Goal: Task Accomplishment & Management: Complete application form

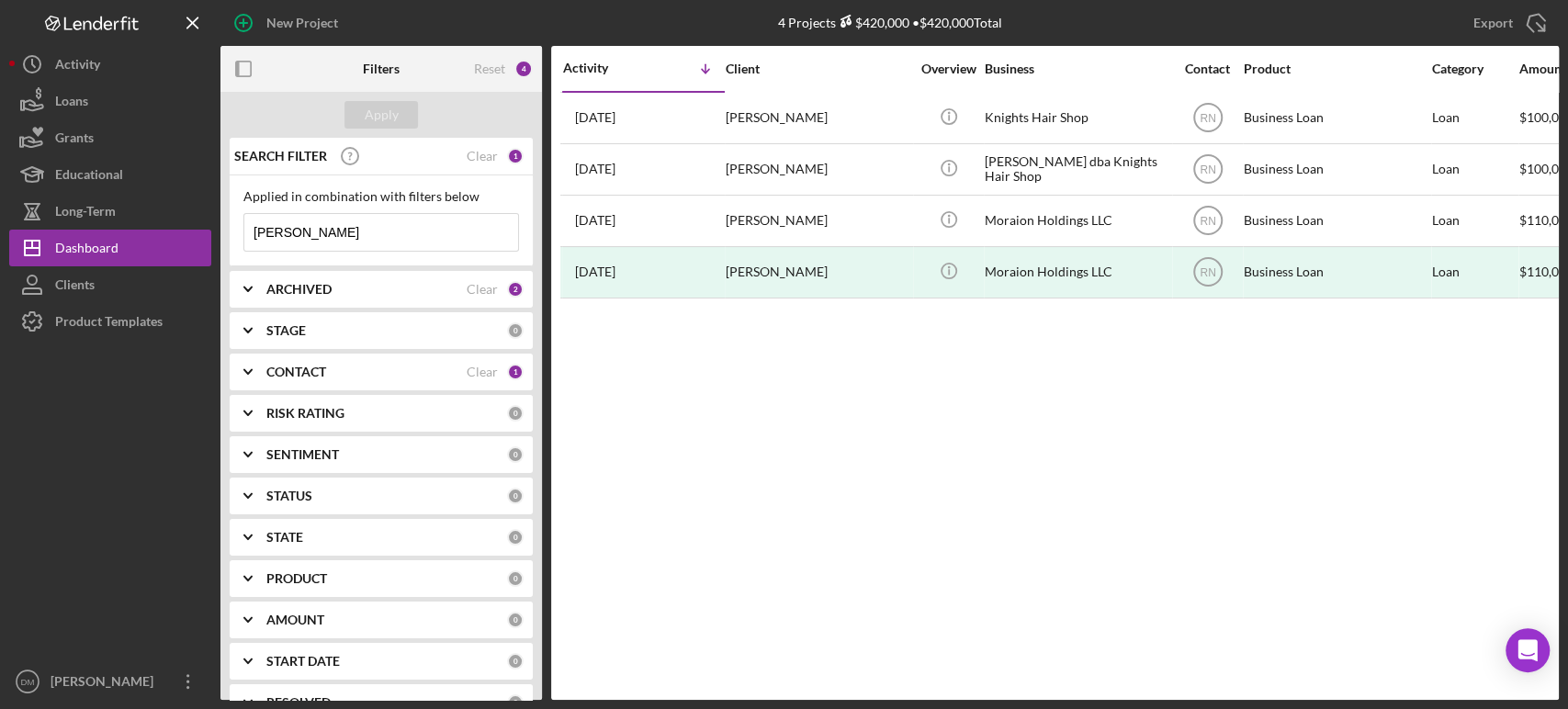
click at [405, 238] on input "[PERSON_NAME]" at bounding box center [382, 233] width 274 height 37
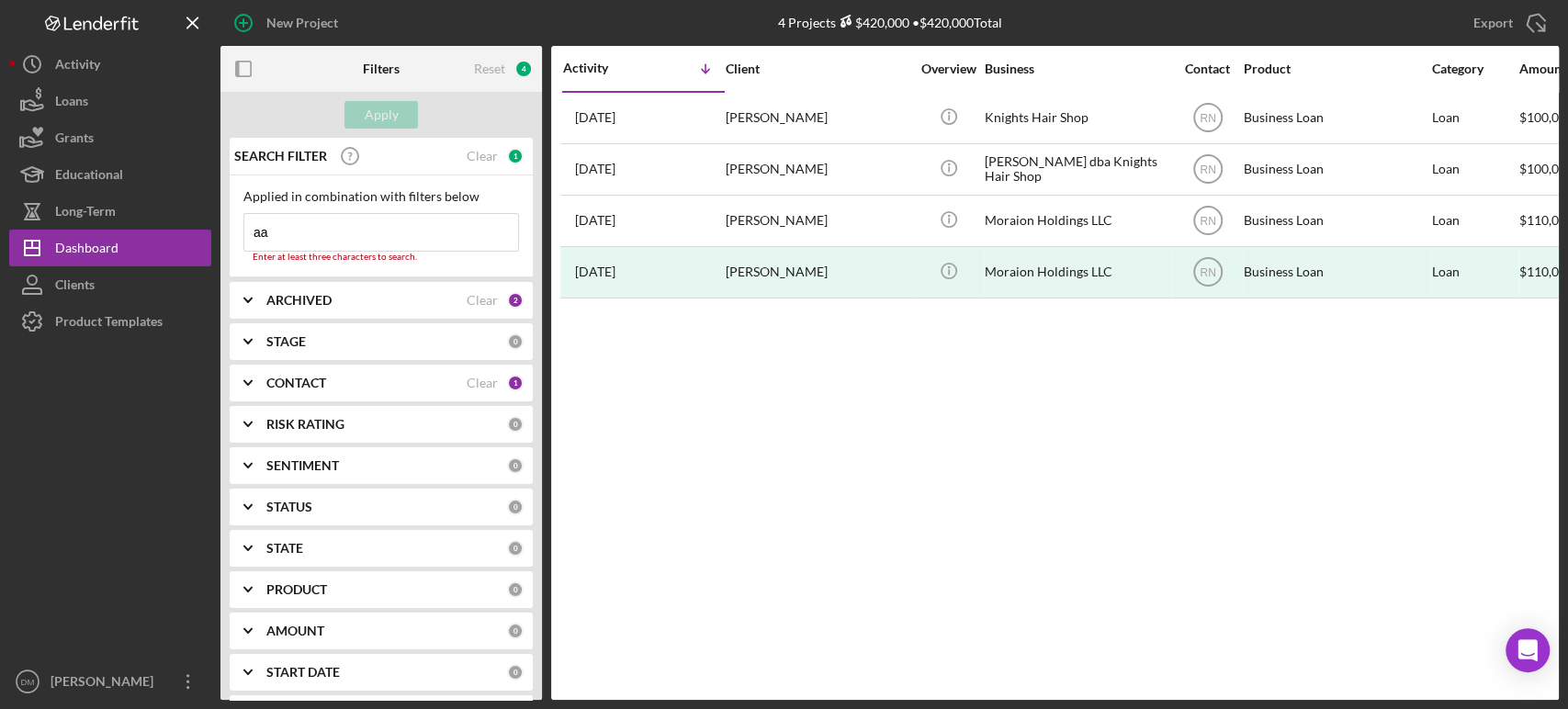
type input "a"
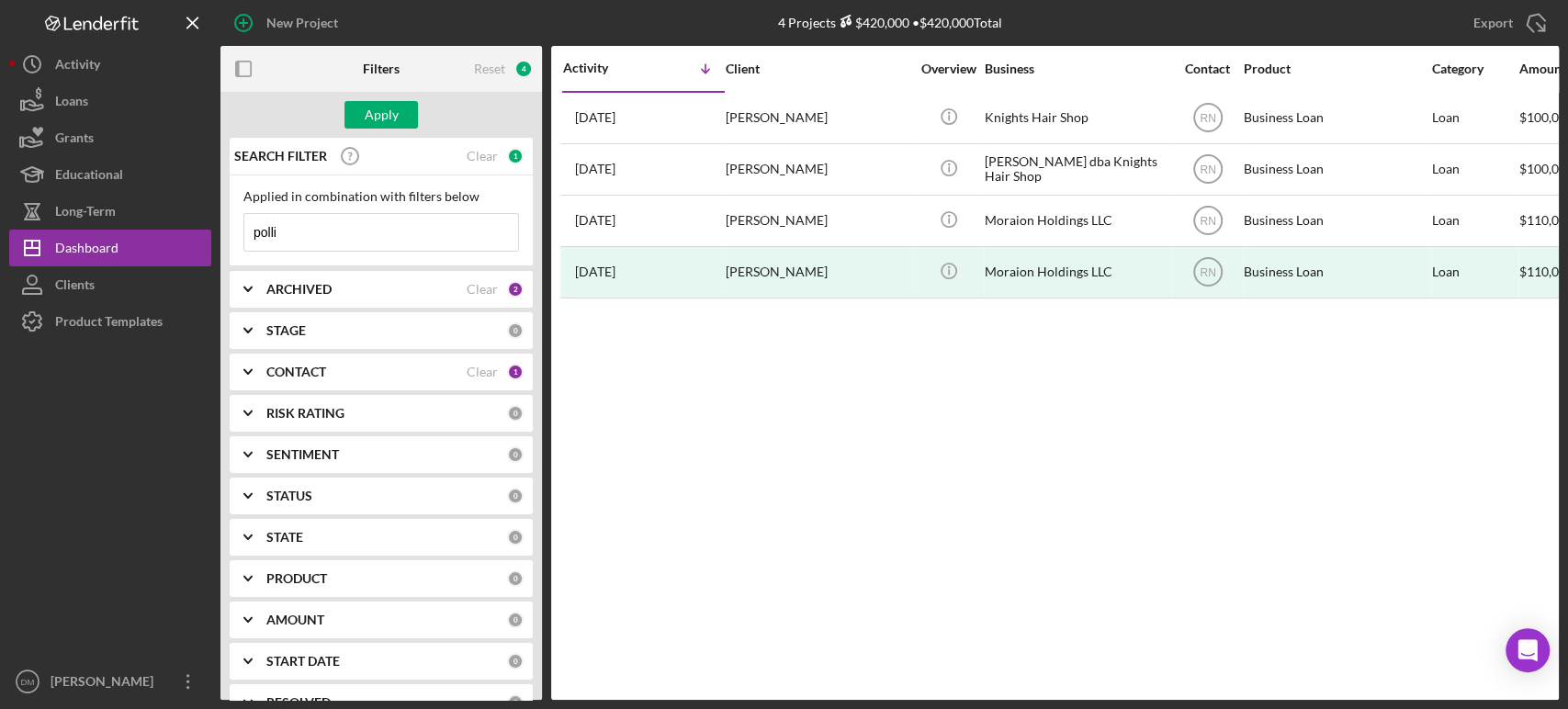
type input "polli"
click at [235, 365] on icon "Icon/Expander" at bounding box center [248, 372] width 46 height 46
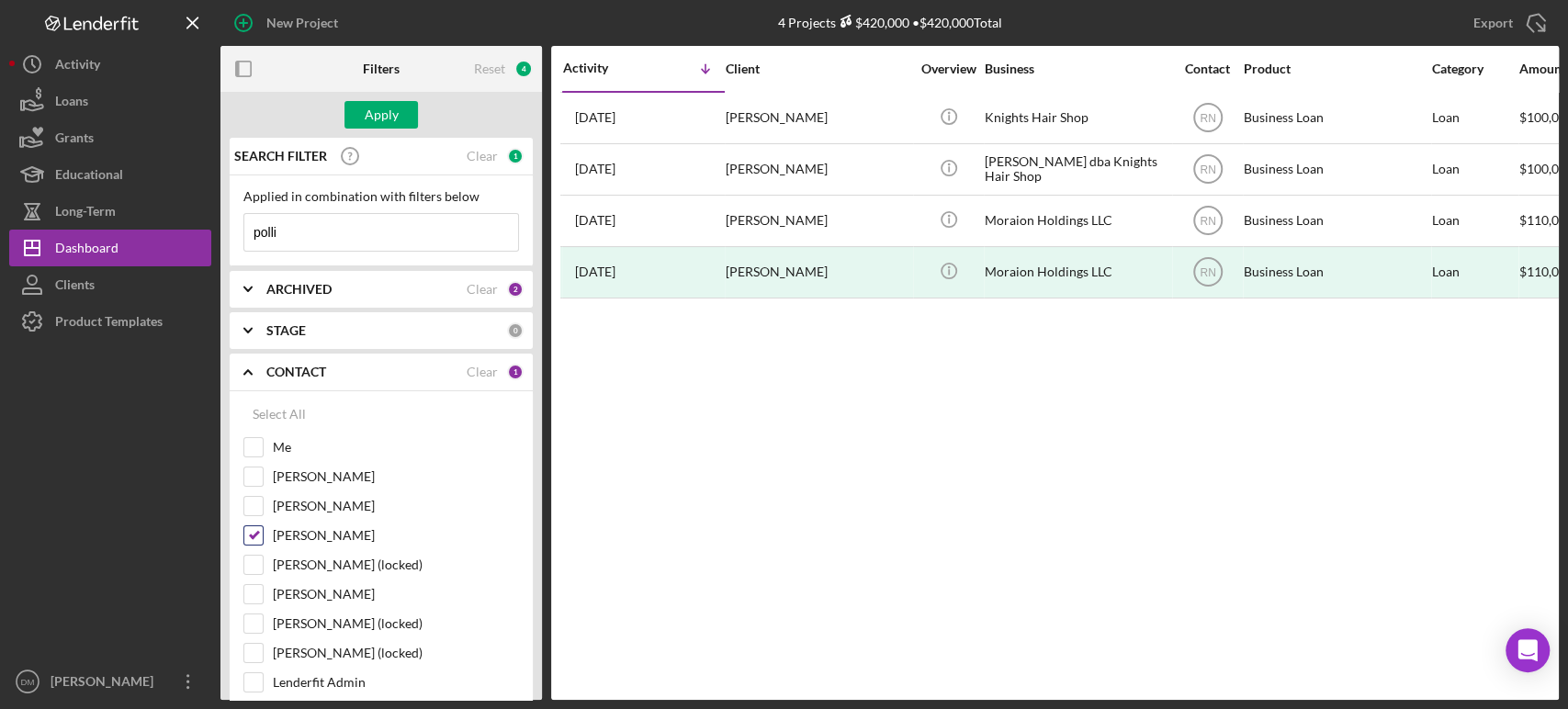
click at [257, 536] on input "[PERSON_NAME]" at bounding box center [254, 536] width 19 height 19
checkbox input "false"
click at [377, 107] on div "Apply" at bounding box center [382, 115] width 34 height 27
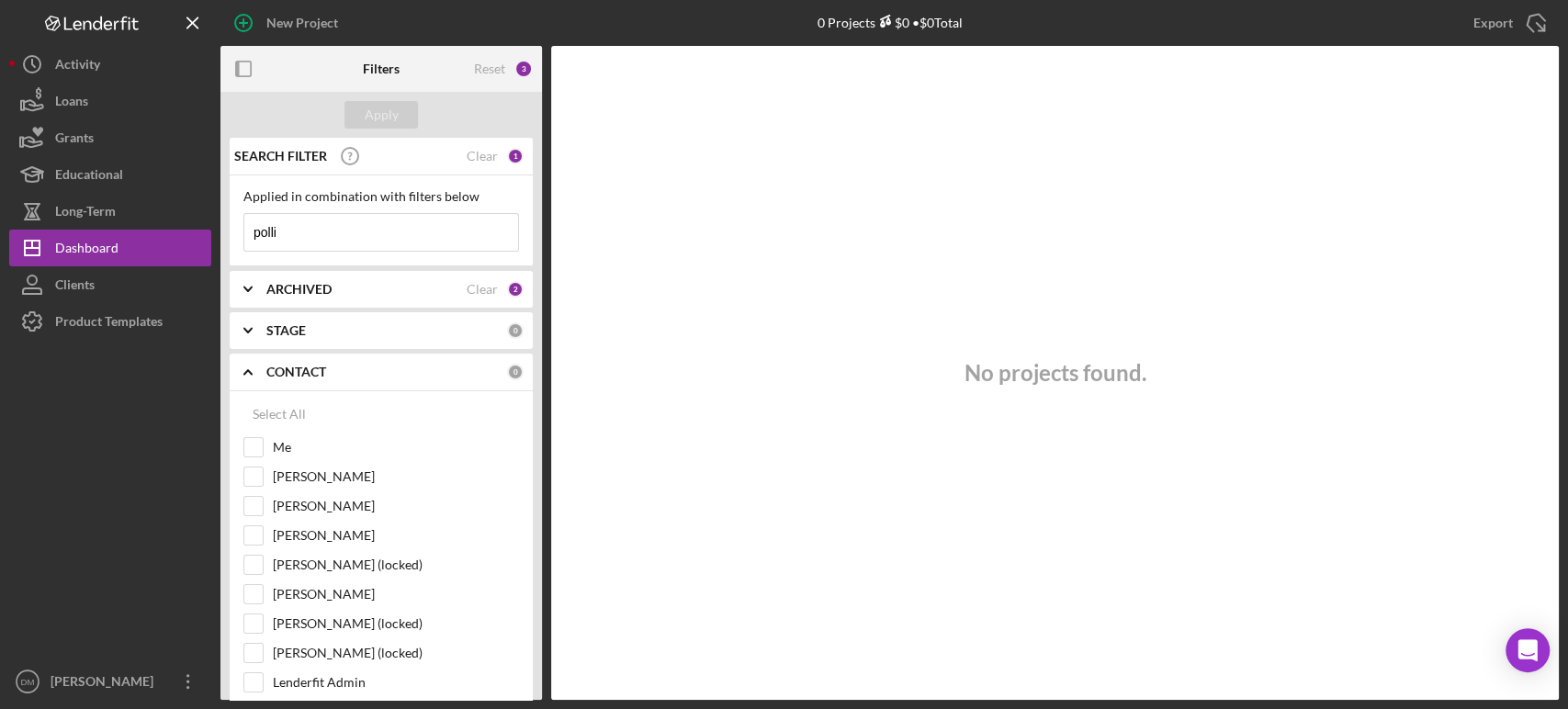
click at [338, 239] on input "polli" at bounding box center [382, 233] width 274 height 37
type input "[PERSON_NAME]"
click at [372, 115] on div "Apply" at bounding box center [382, 115] width 34 height 27
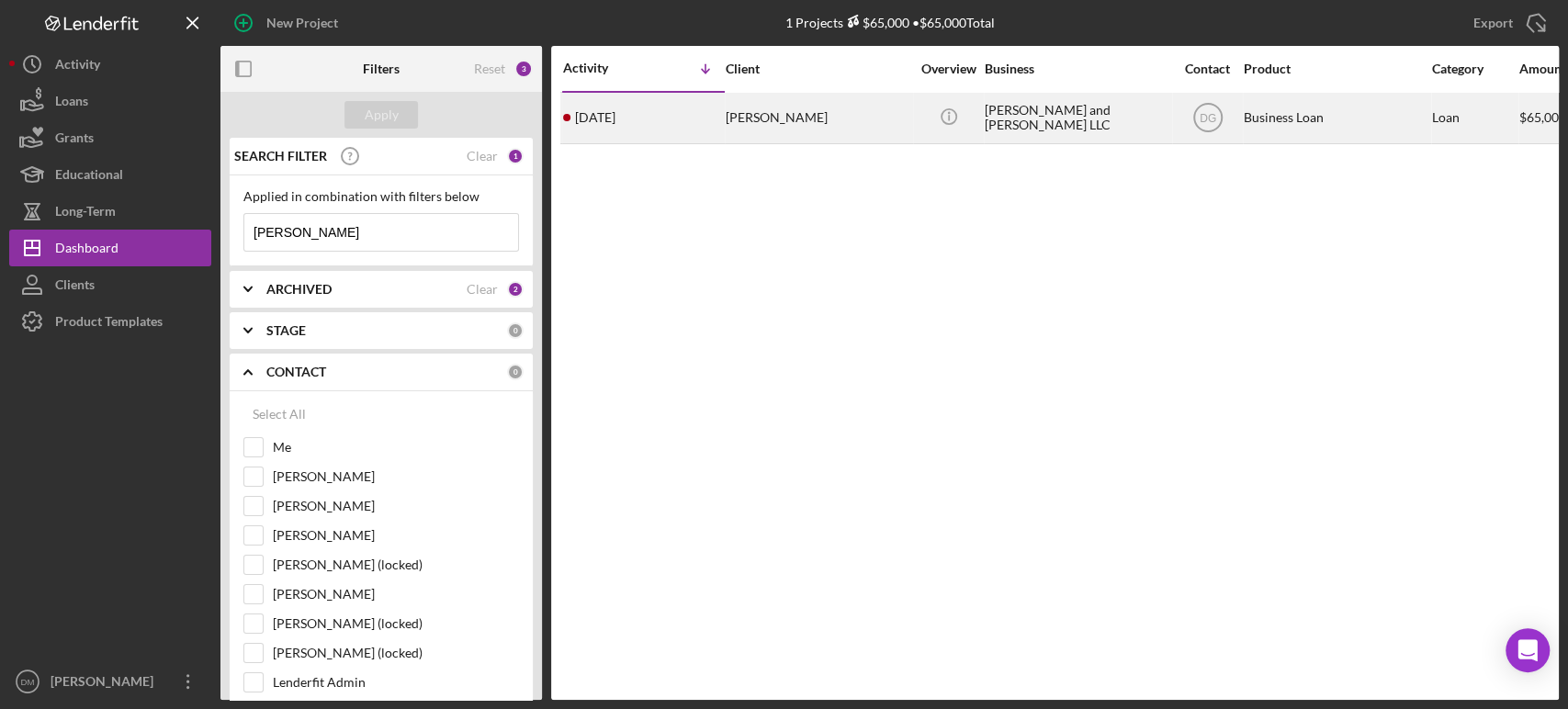
click at [740, 108] on div "[PERSON_NAME]" at bounding box center [817, 118] width 184 height 49
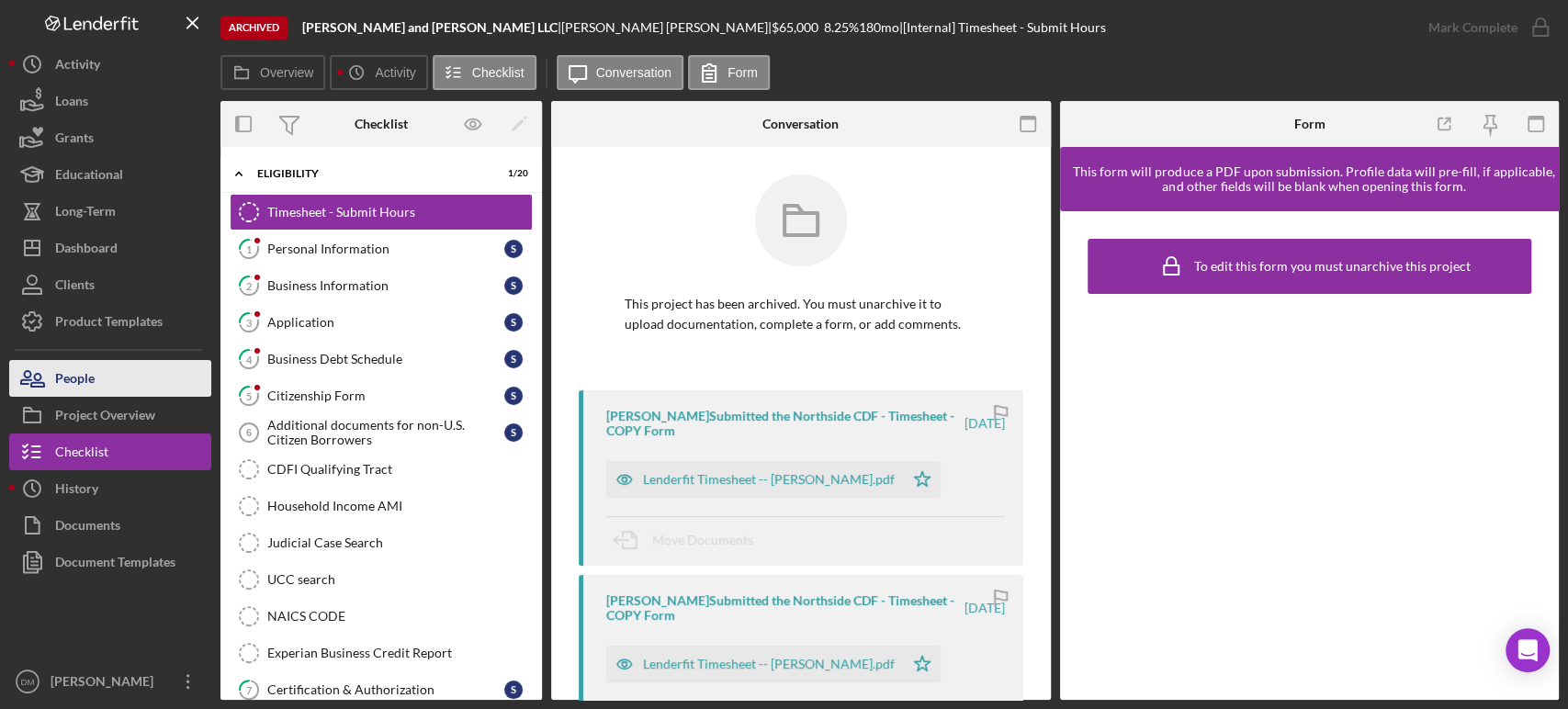
click at [69, 381] on div "People" at bounding box center [74, 381] width 39 height 41
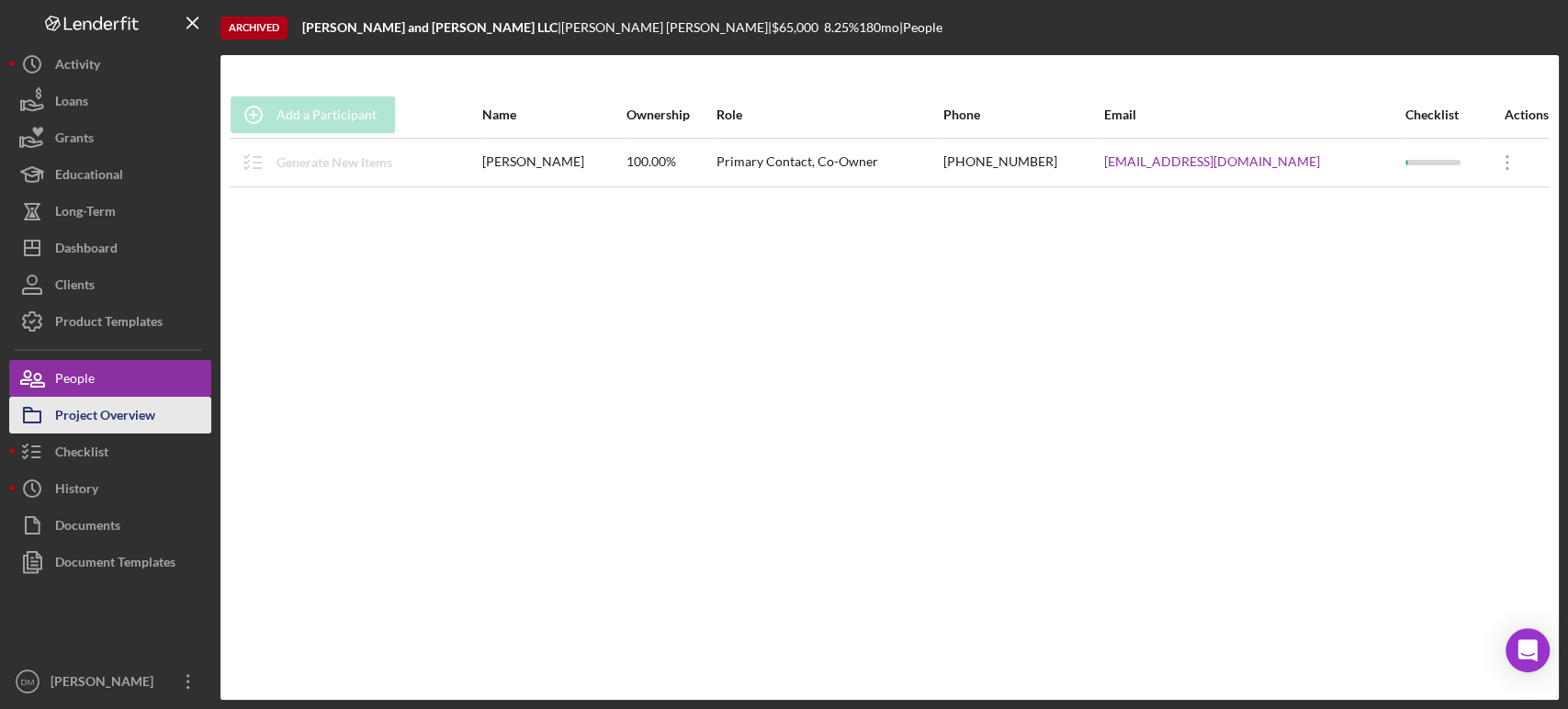
click at [98, 409] on div "Project Overview" at bounding box center [105, 417] width 100 height 41
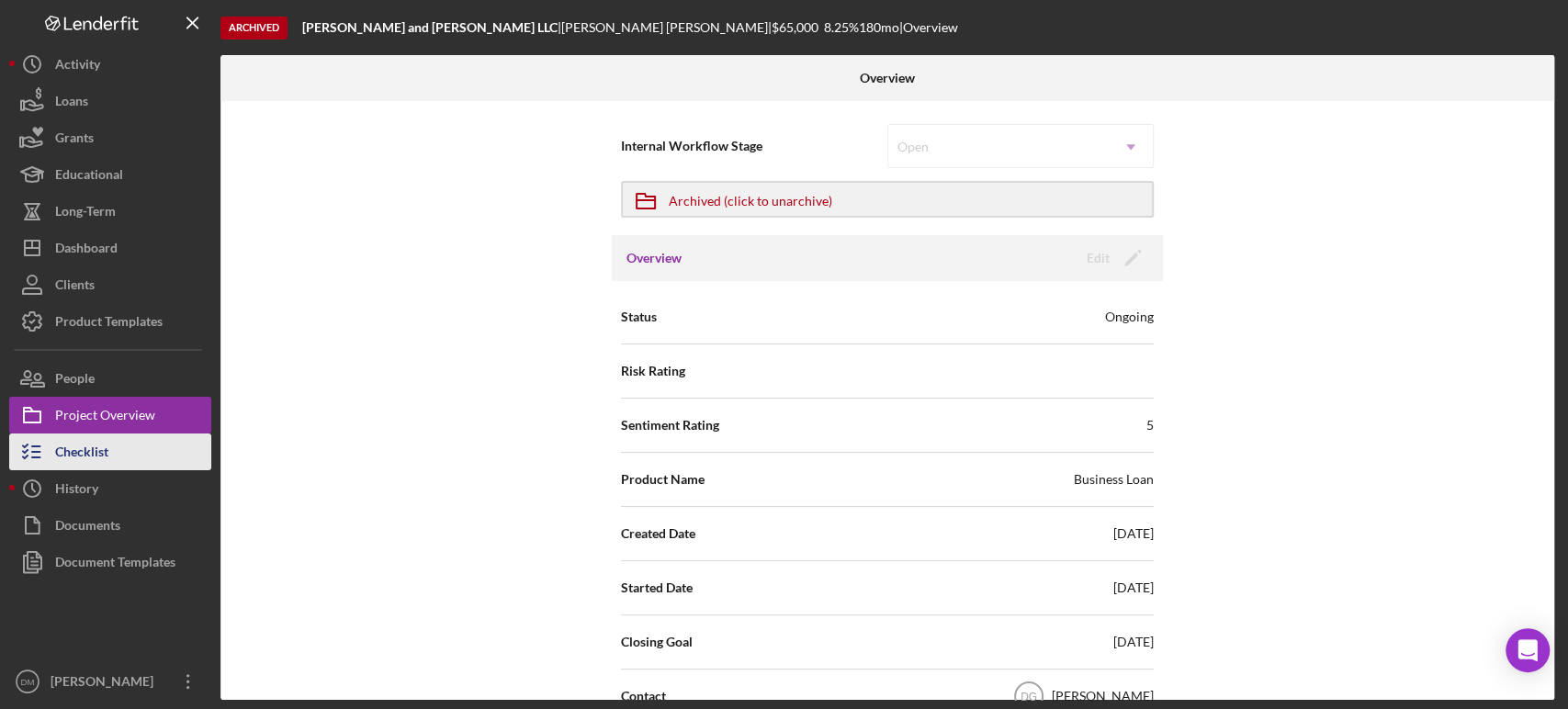
click at [84, 447] on div "Checklist" at bounding box center [81, 454] width 53 height 41
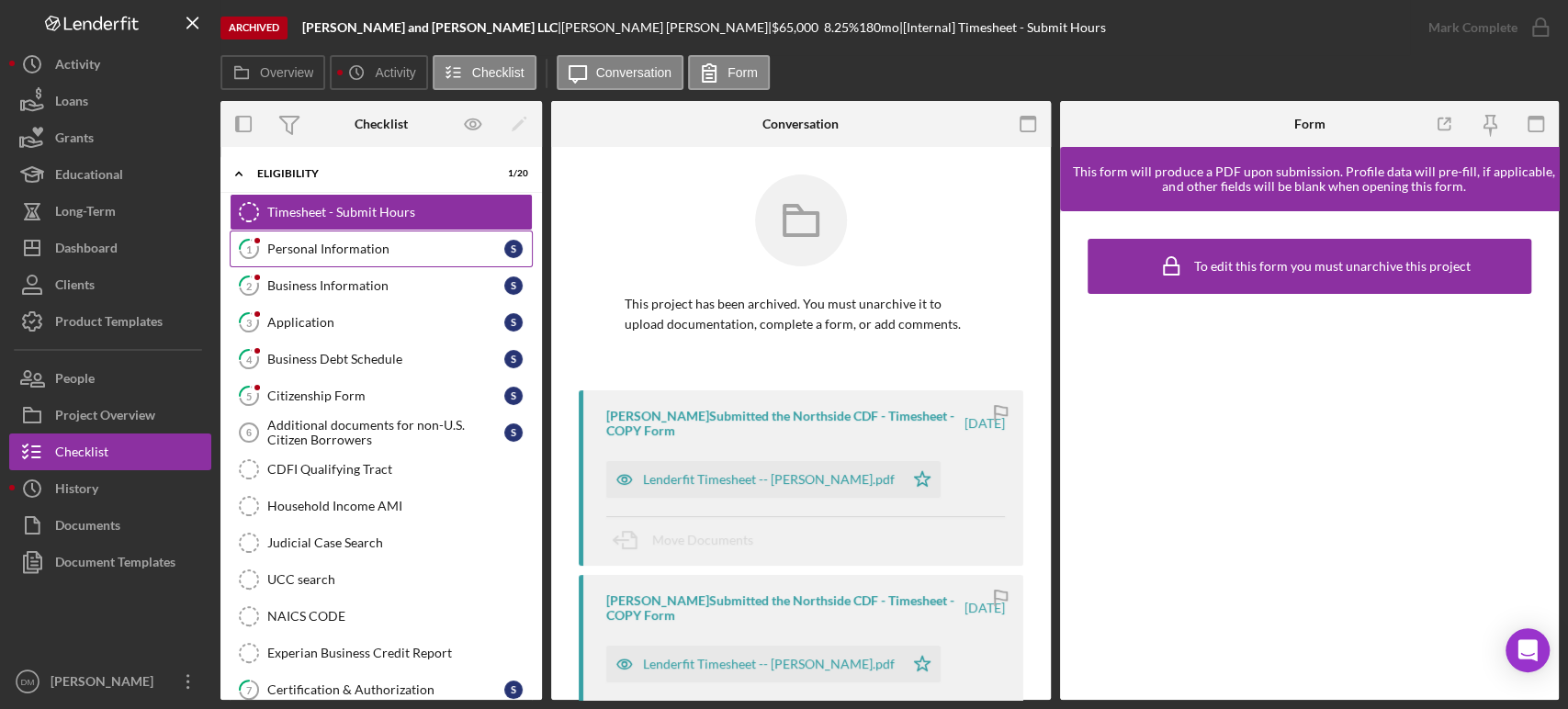
click at [323, 243] on div "Personal Information" at bounding box center [386, 249] width 237 height 15
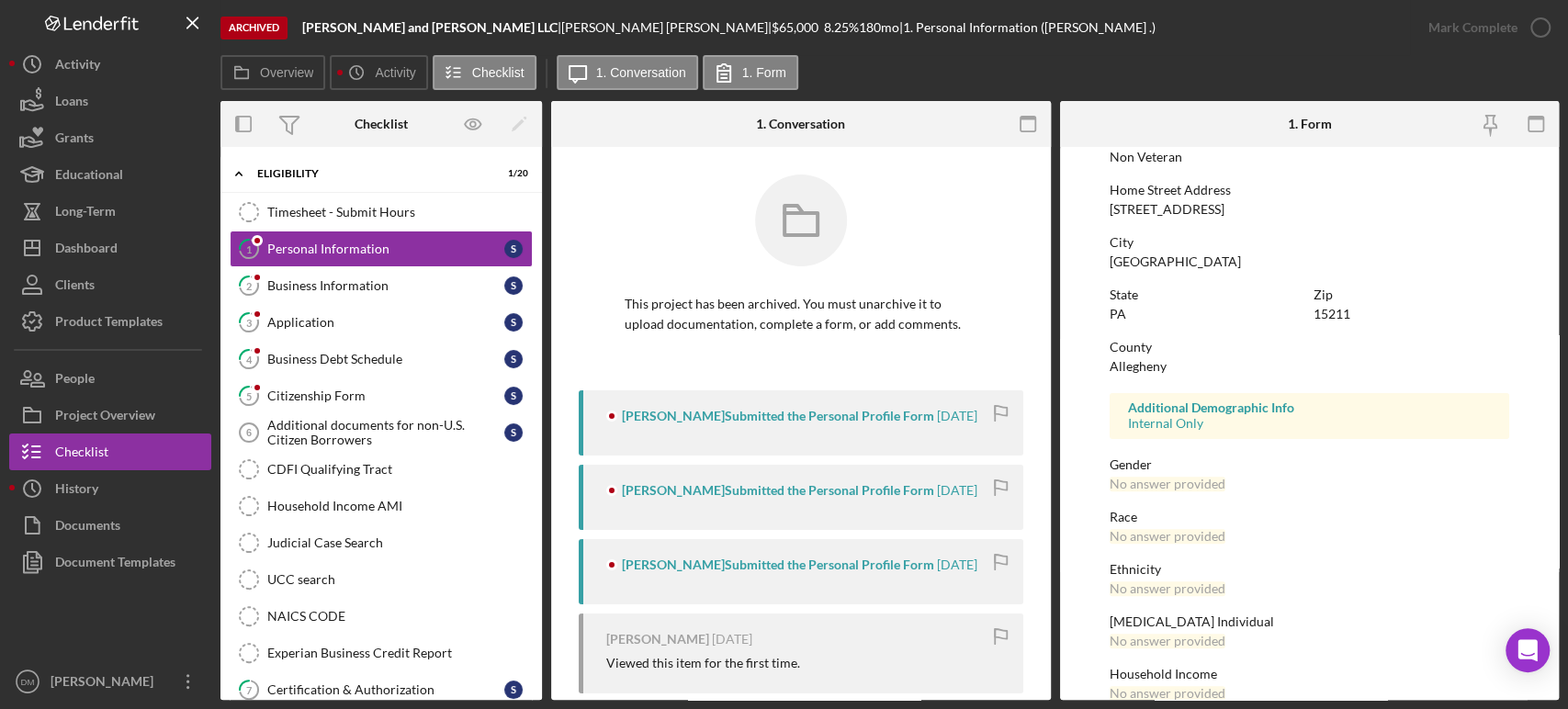
scroll to position [304, 0]
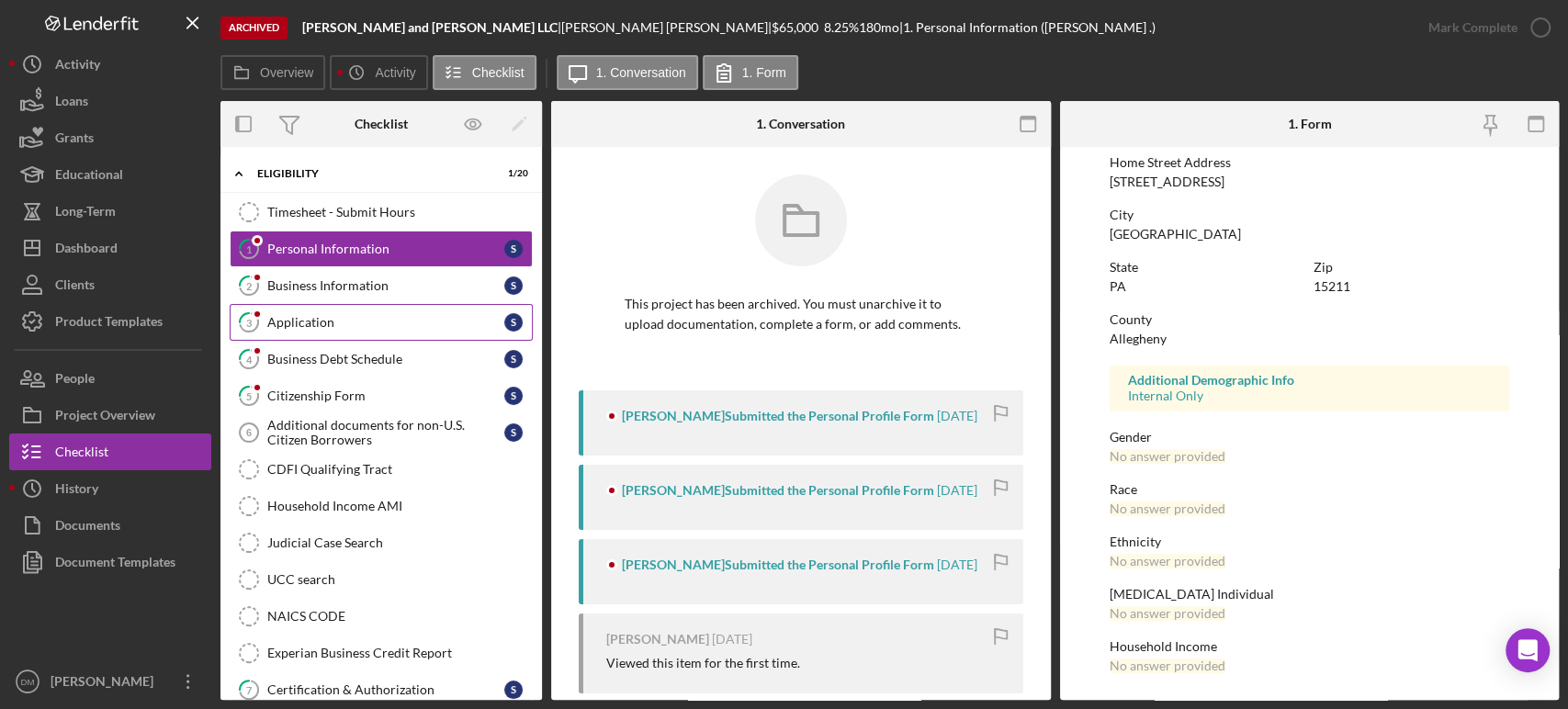
click at [324, 338] on link "3 Application S" at bounding box center [382, 323] width 303 height 37
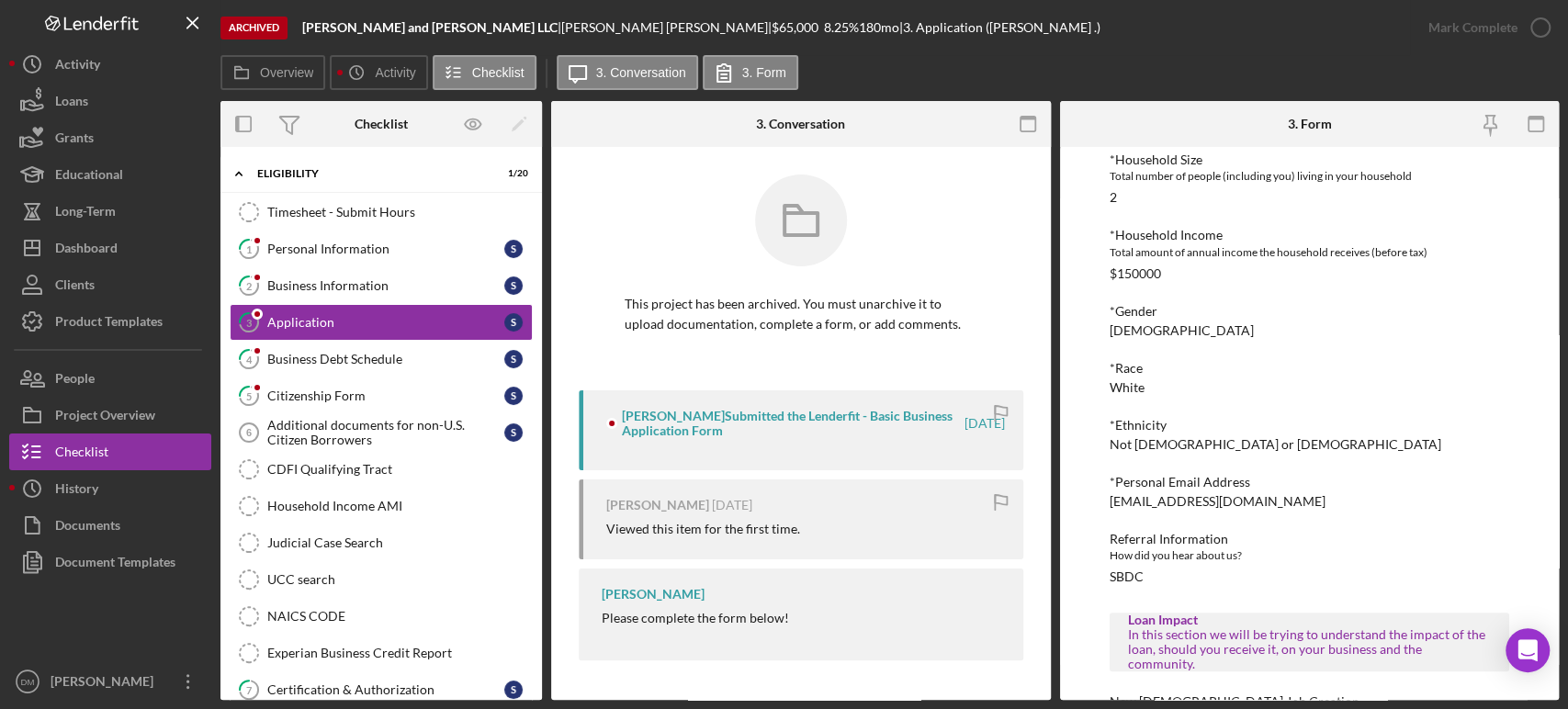
scroll to position [1120, 0]
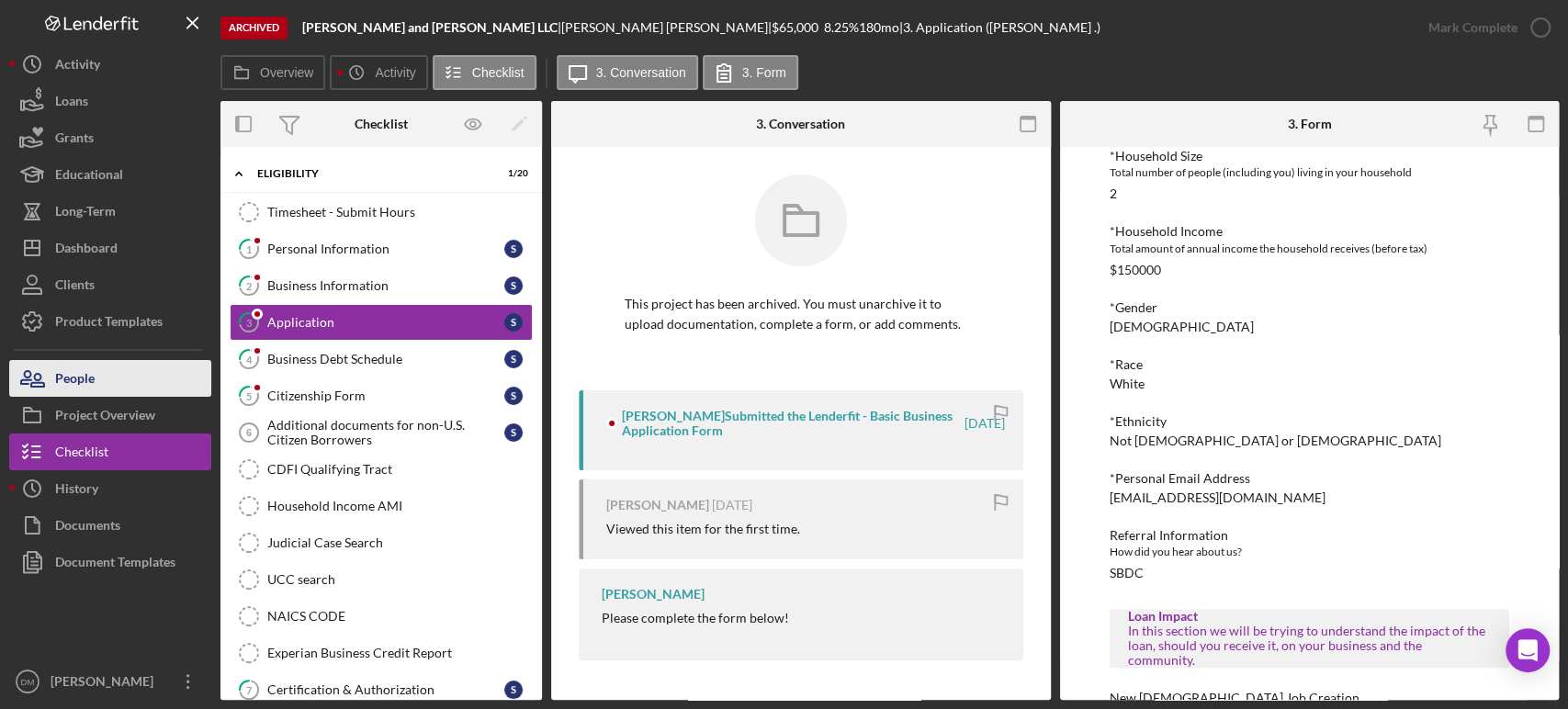
click at [52, 366] on icon "button" at bounding box center [31, 378] width 46 height 46
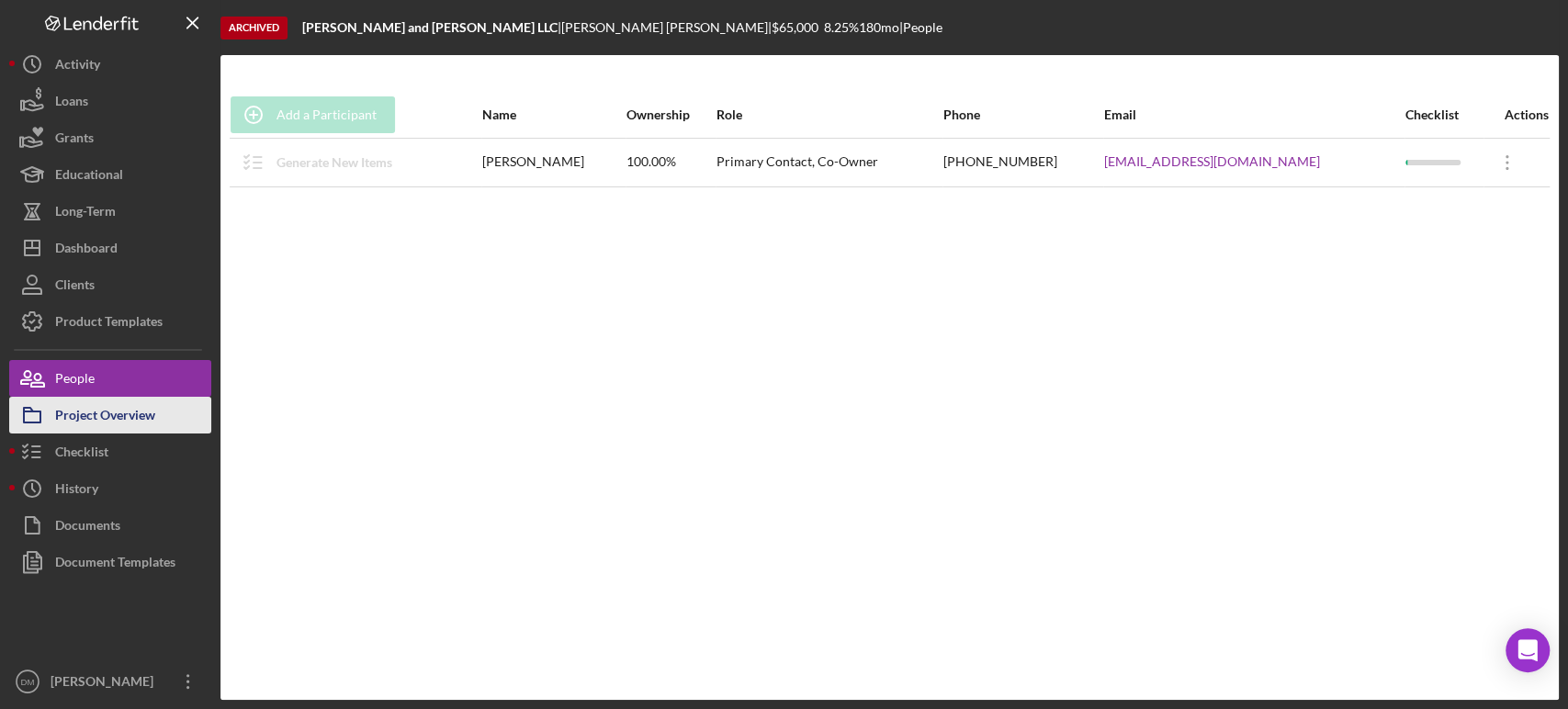
click at [108, 412] on div "Project Overview" at bounding box center [105, 417] width 100 height 41
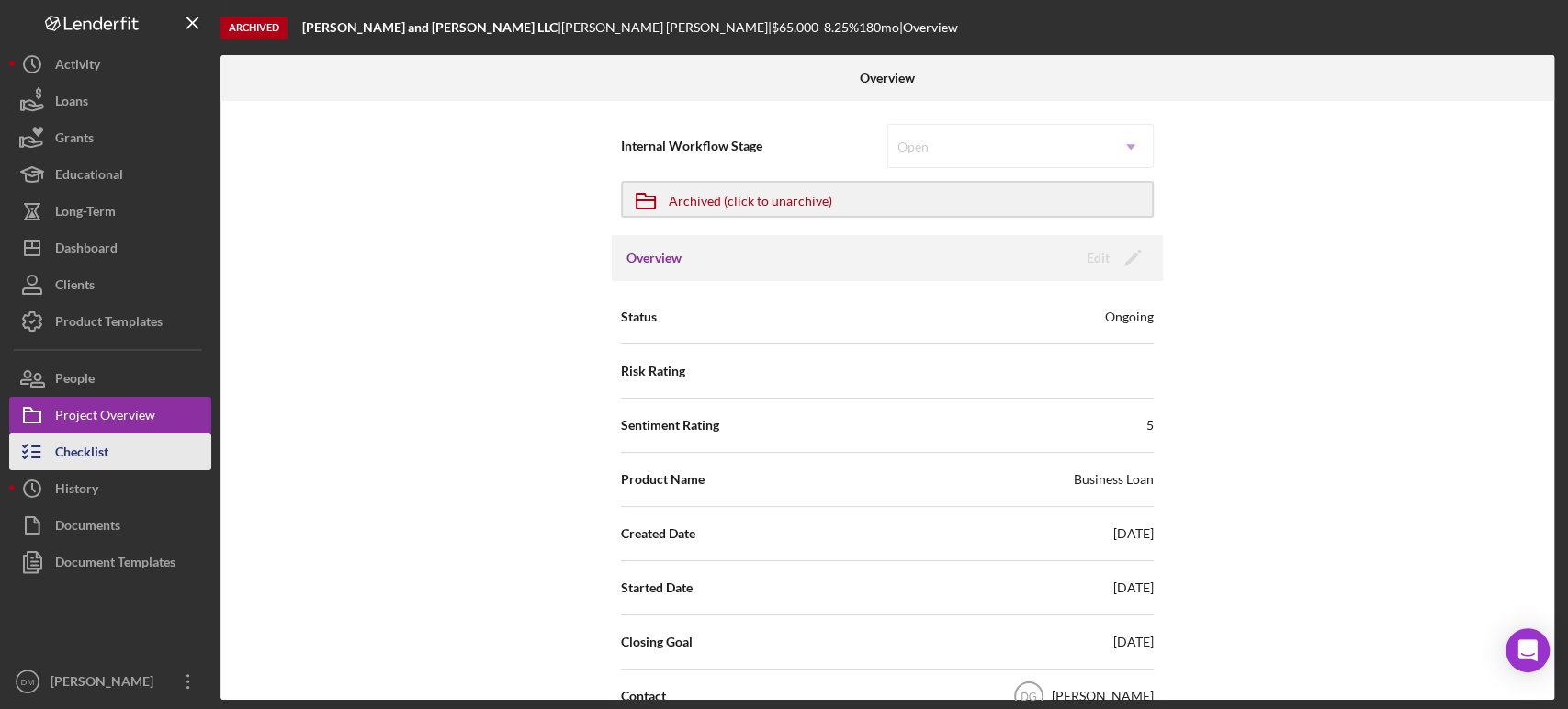
click at [59, 447] on div "Checklist" at bounding box center [81, 454] width 53 height 41
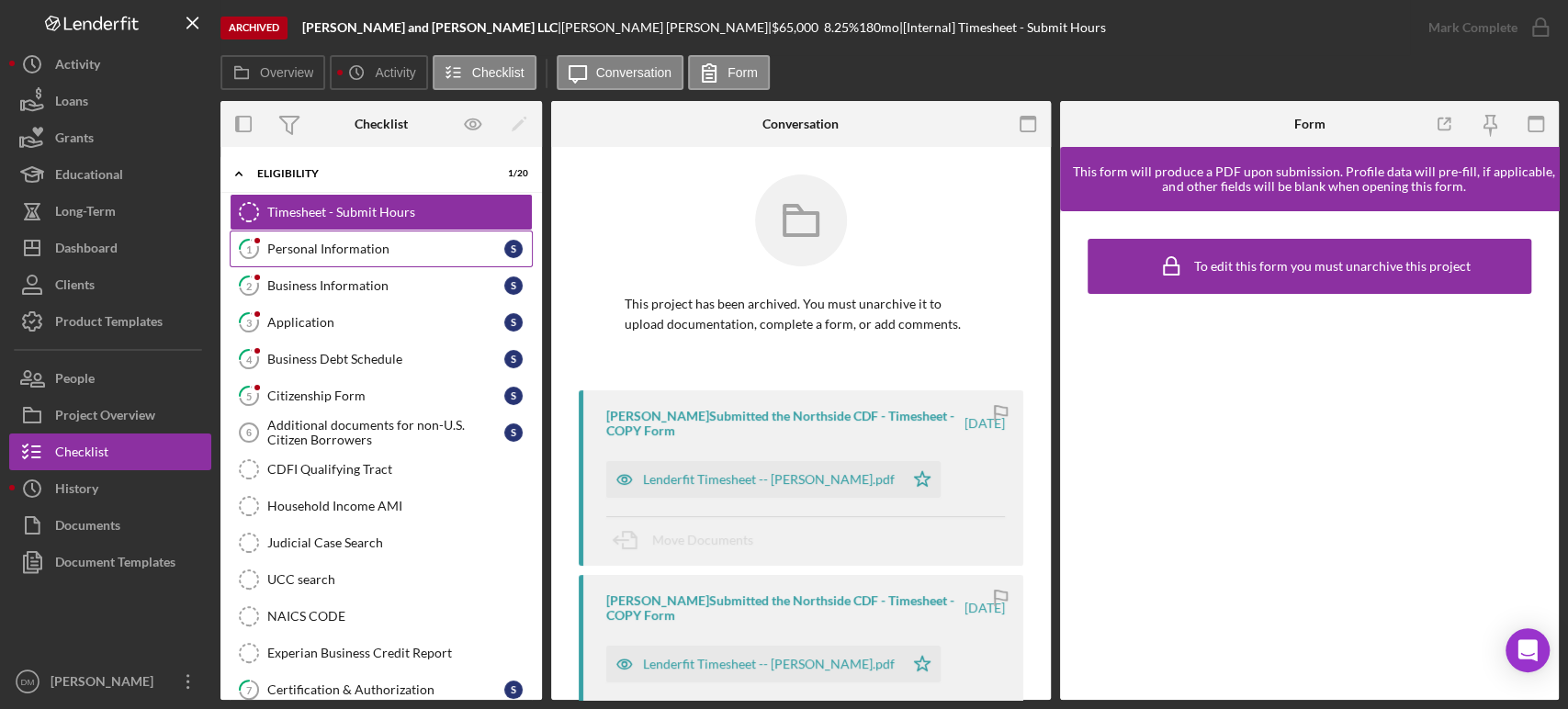
click at [352, 255] on div "Personal Information" at bounding box center [386, 249] width 237 height 15
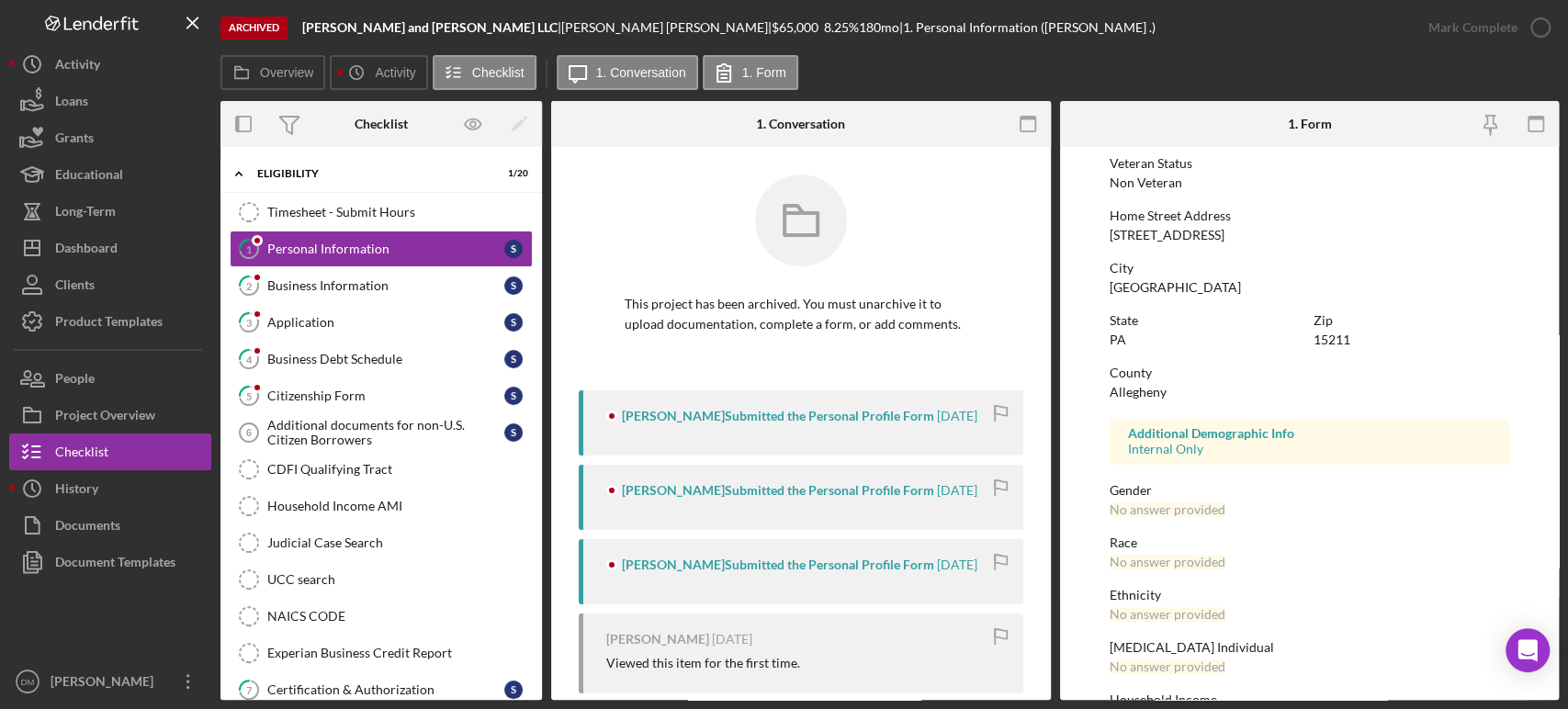
scroll to position [304, 0]
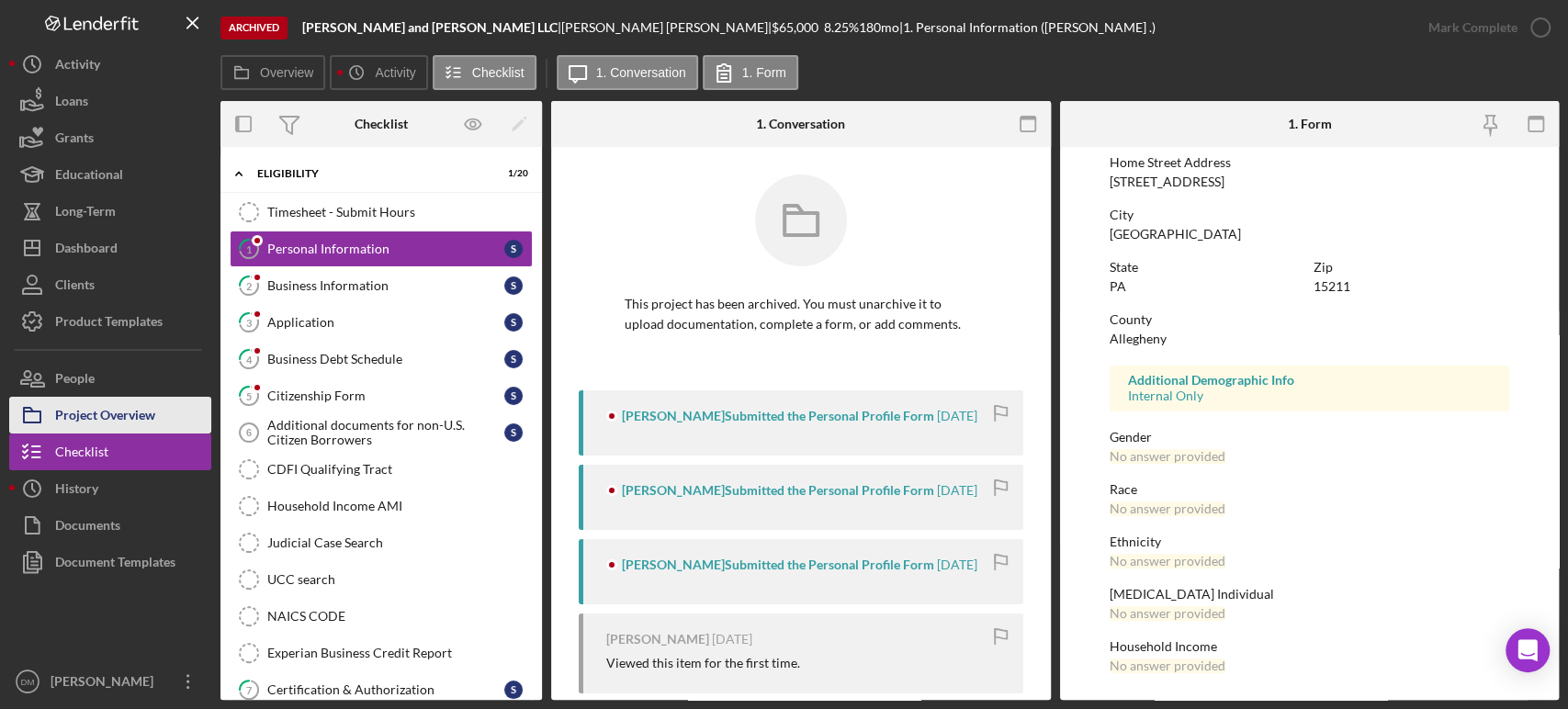
click at [130, 415] on div "Project Overview" at bounding box center [105, 417] width 100 height 41
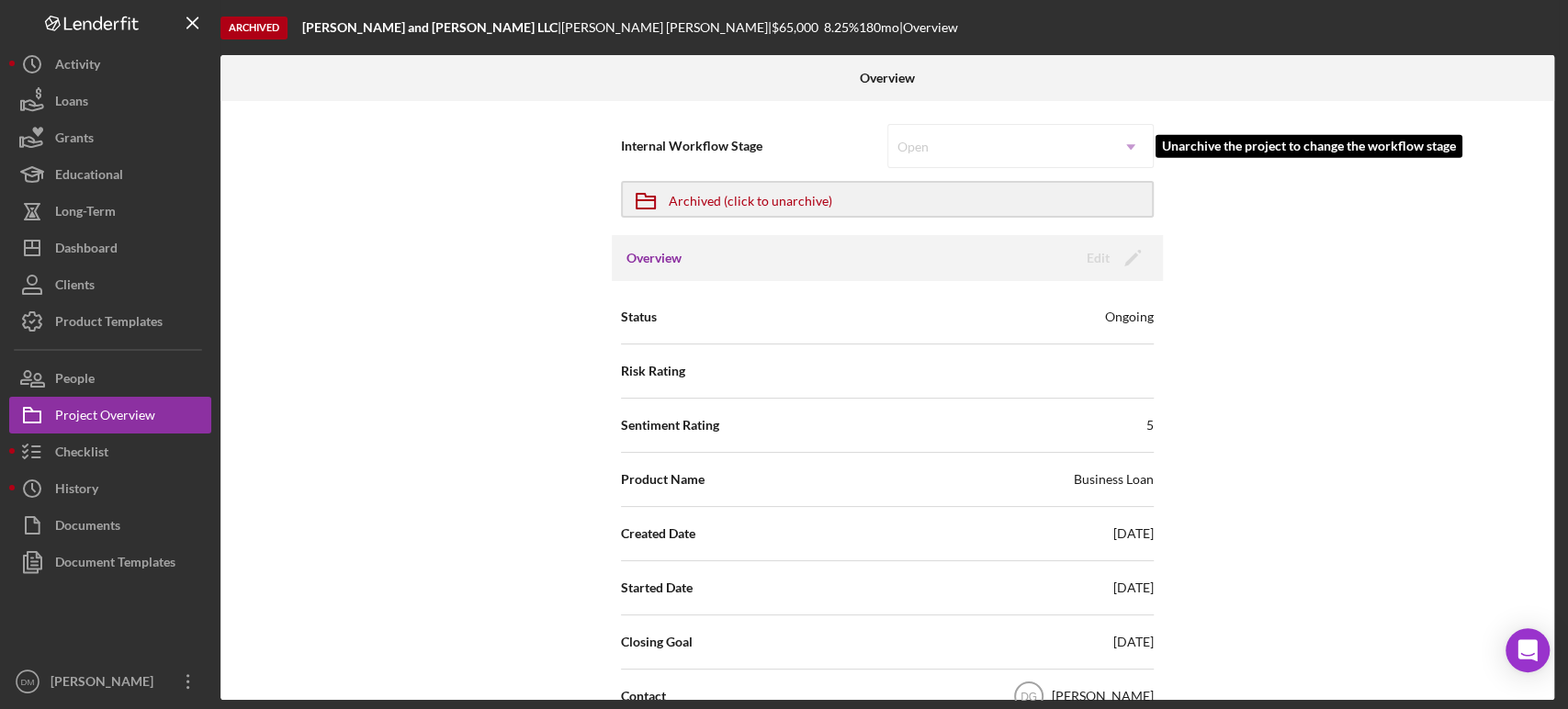
click at [1132, 144] on div "Open Icon/Dropdown Arrow" at bounding box center [1021, 146] width 266 height 44
click at [1127, 142] on div "Open Icon/Dropdown Arrow" at bounding box center [1021, 146] width 266 height 44
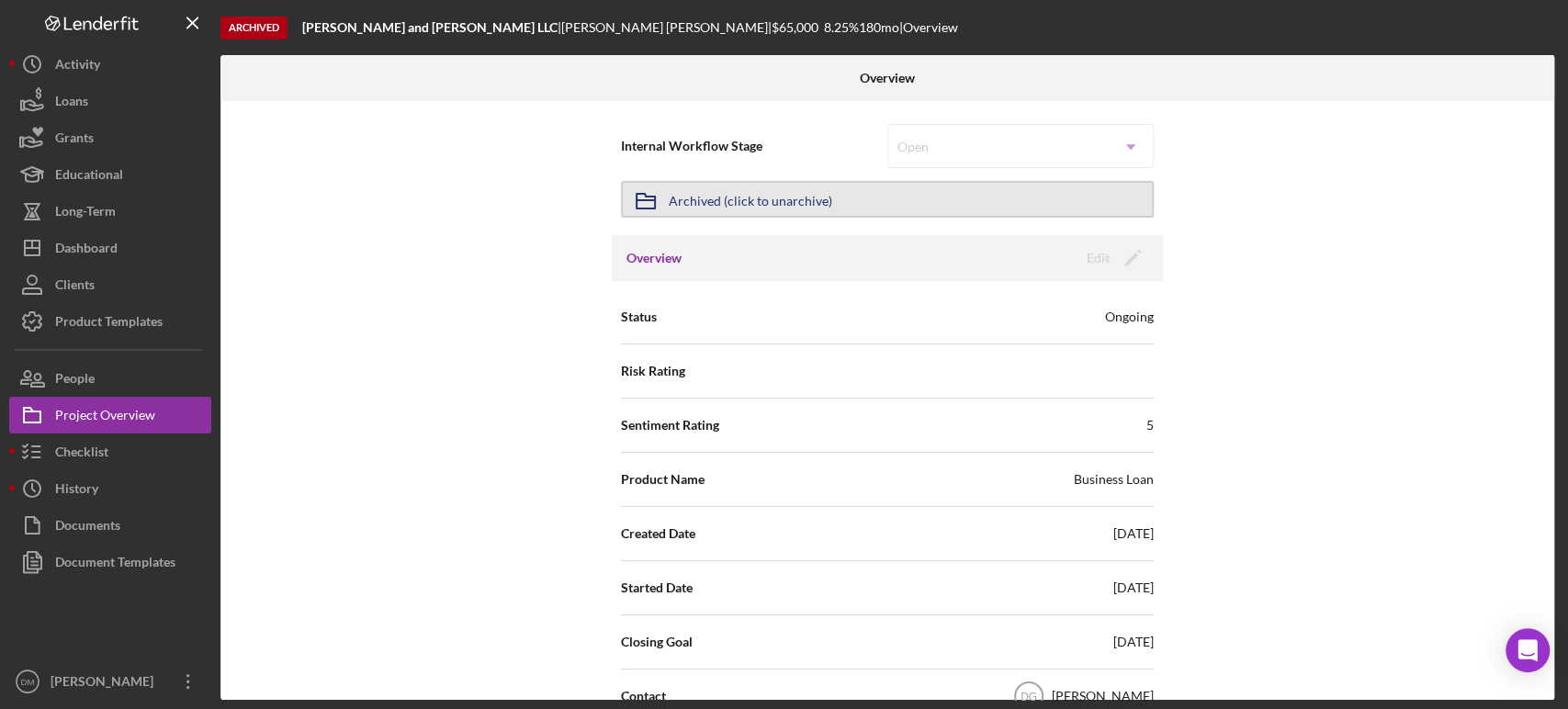
click at [859, 202] on button "Icon/Archived Archived (click to unarchive)" at bounding box center [887, 200] width 532 height 37
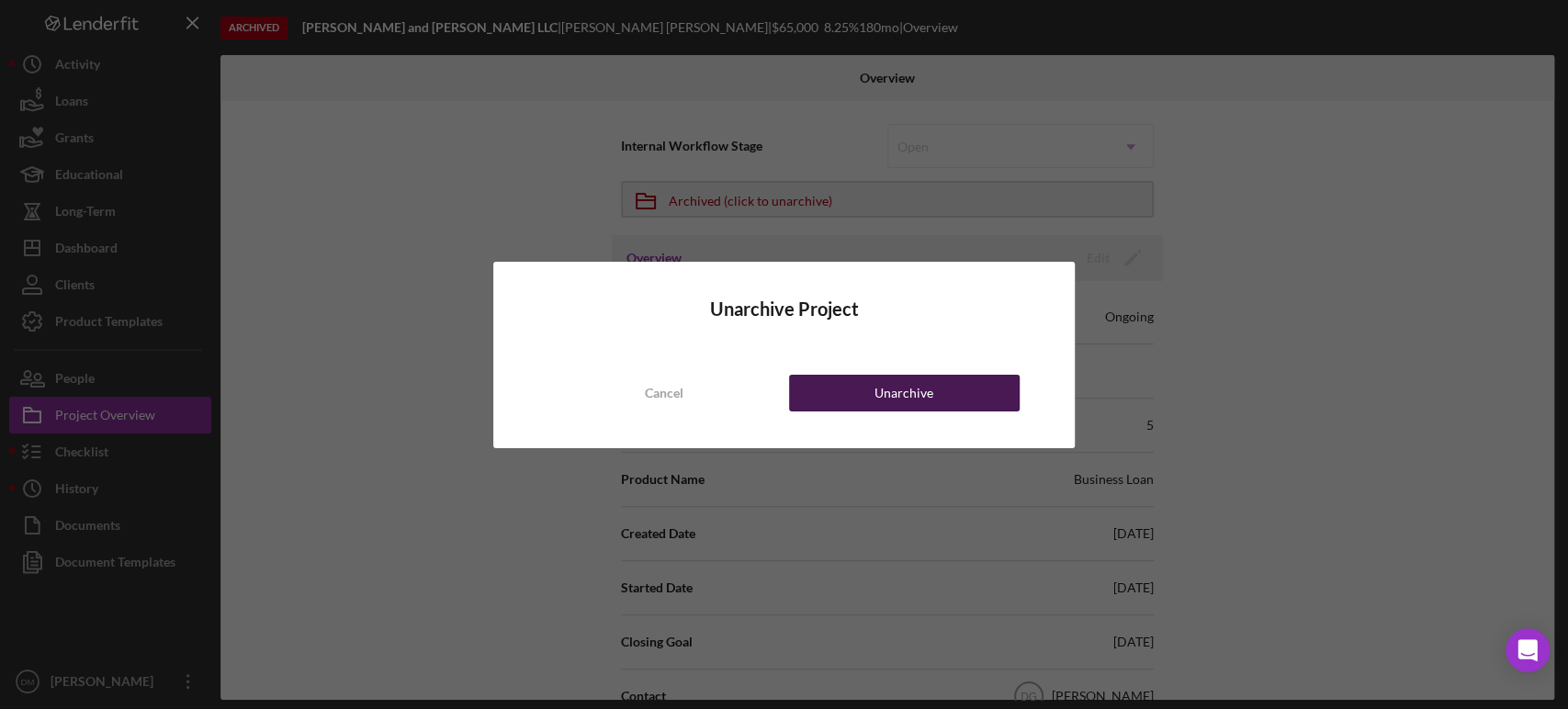
click at [917, 388] on div "Unarchive" at bounding box center [903, 394] width 59 height 37
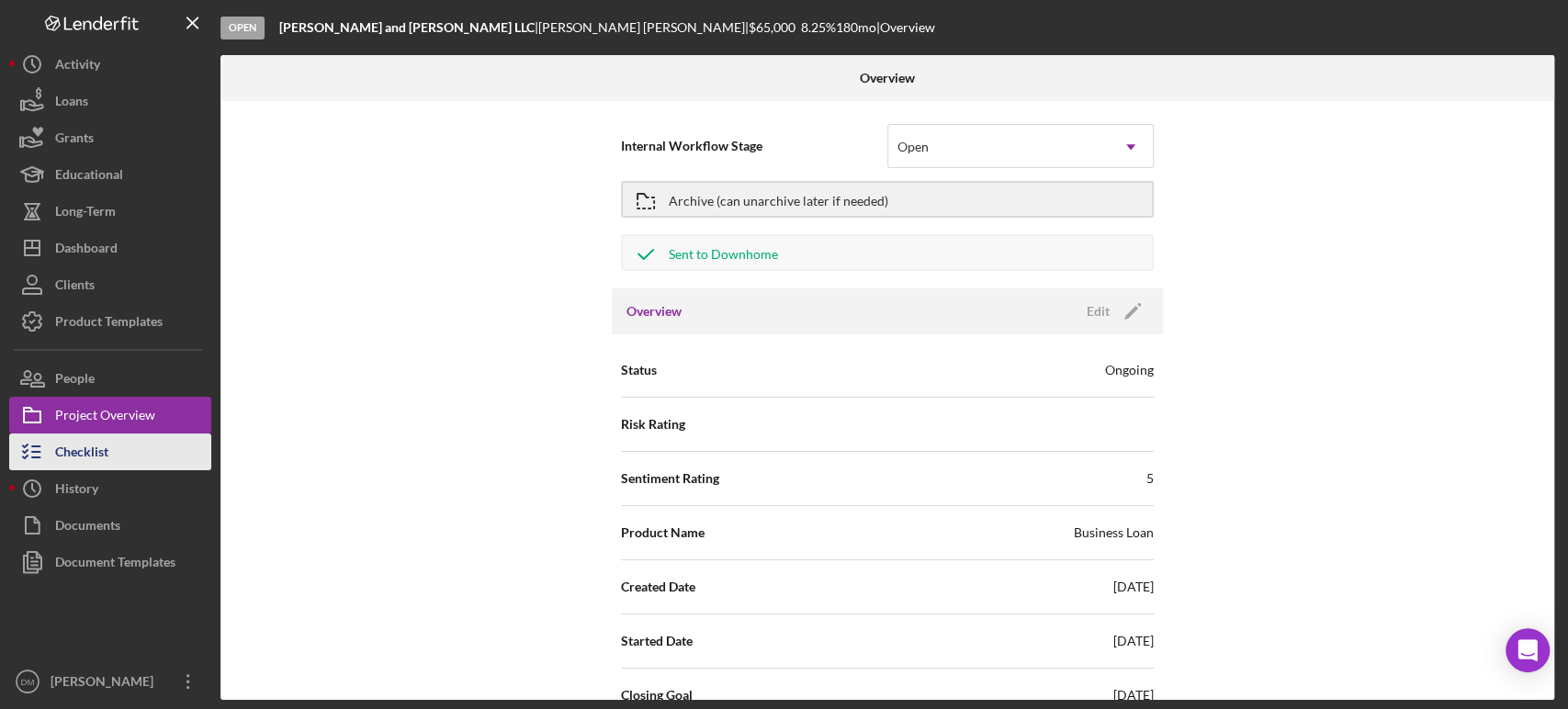
click at [145, 453] on button "Checklist" at bounding box center [110, 452] width 202 height 37
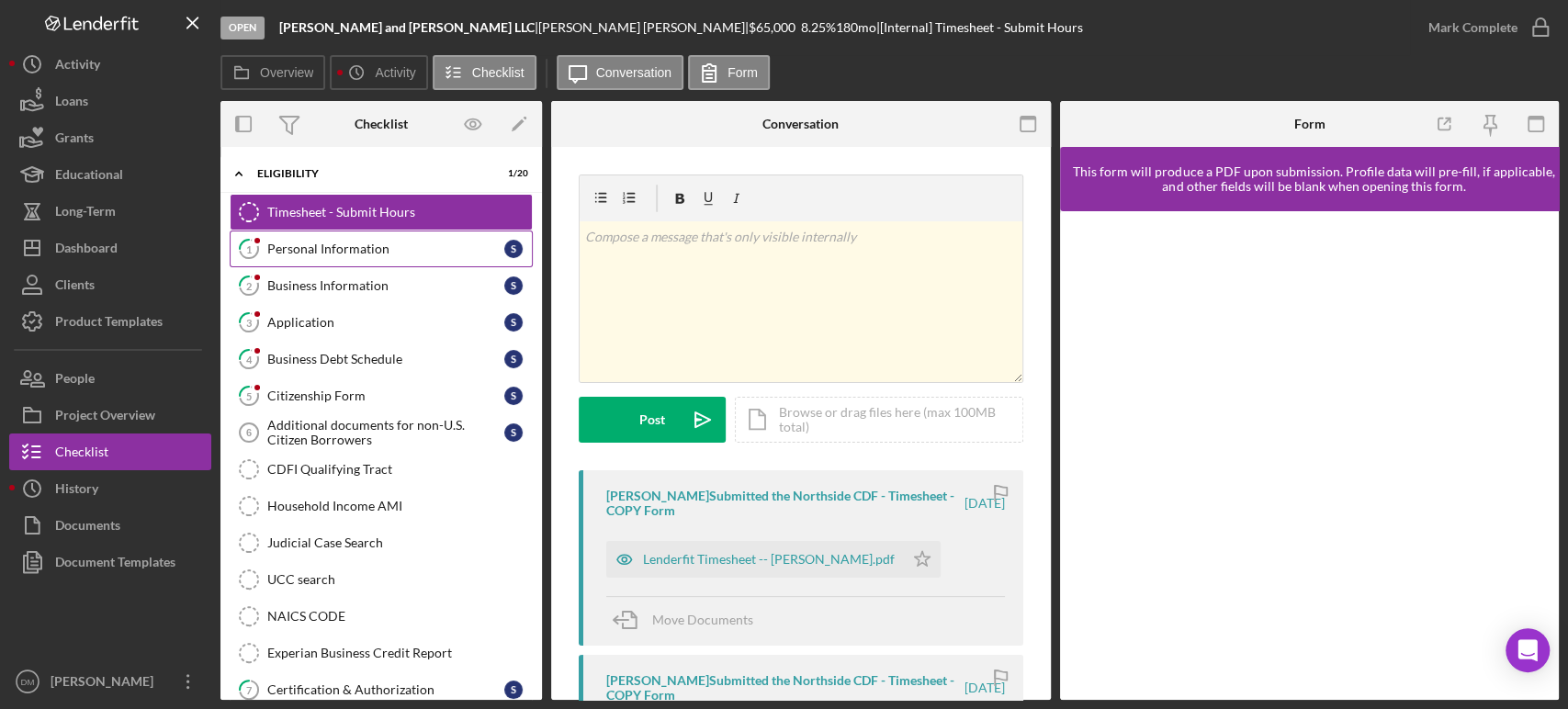
click at [341, 255] on div "Personal Information" at bounding box center [386, 249] width 237 height 15
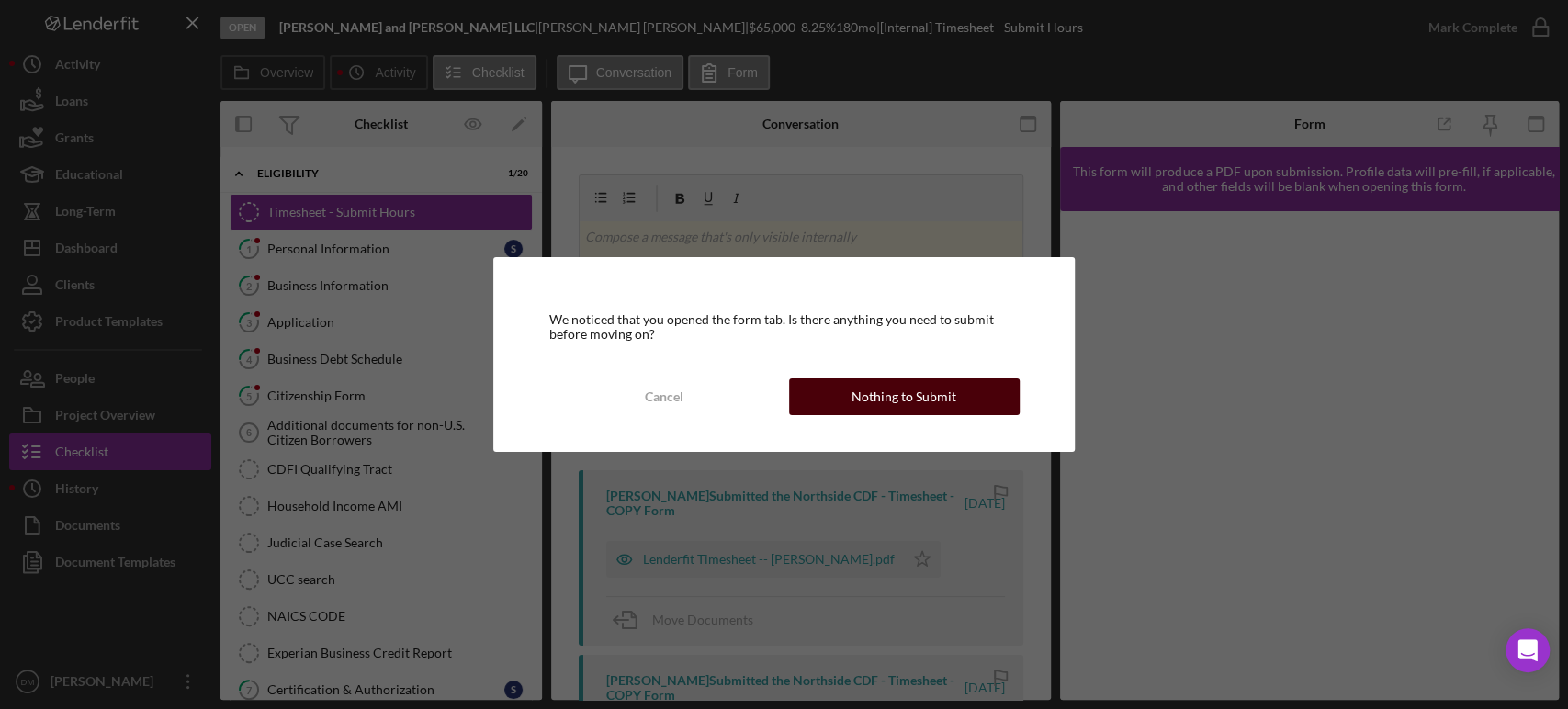
click at [873, 389] on div "Nothing to Submit" at bounding box center [903, 398] width 105 height 37
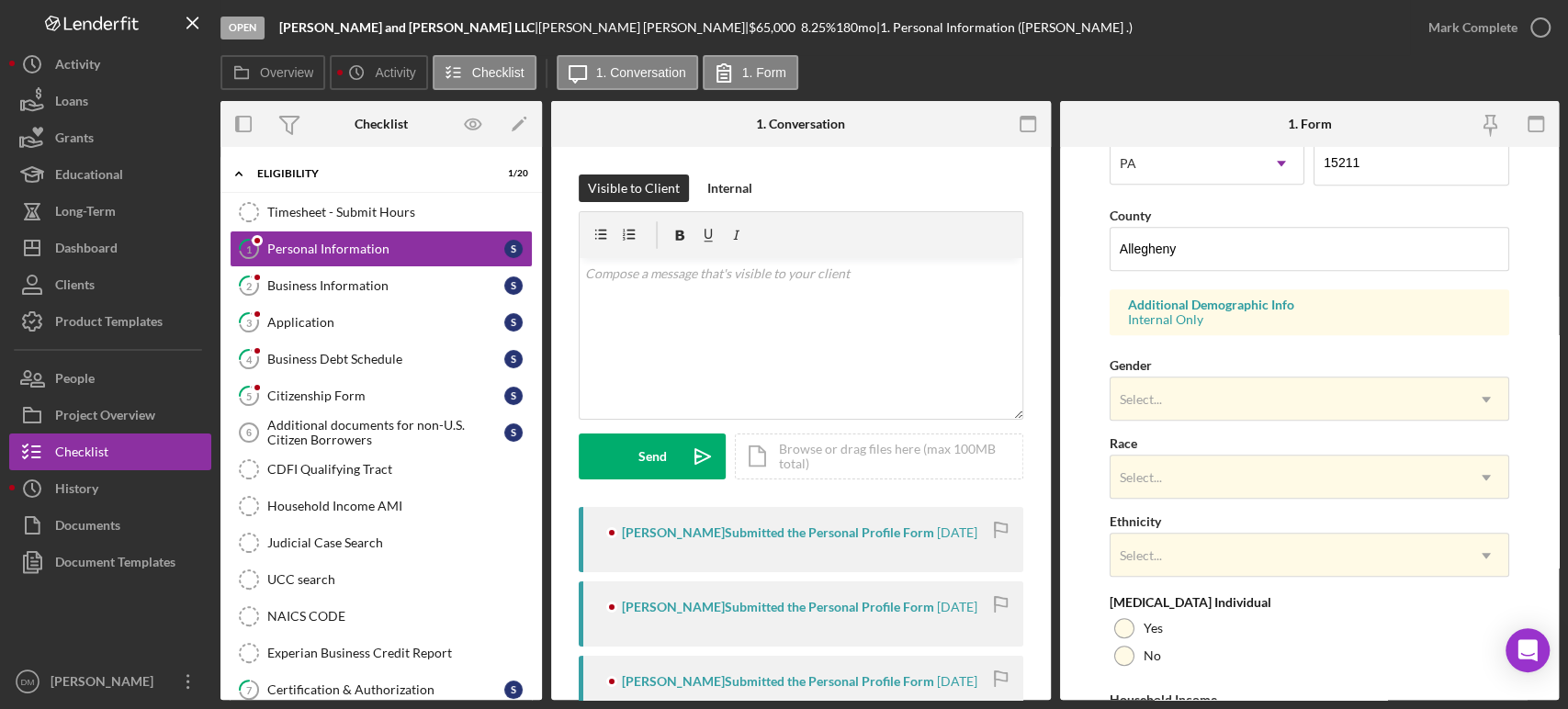
scroll to position [631, 0]
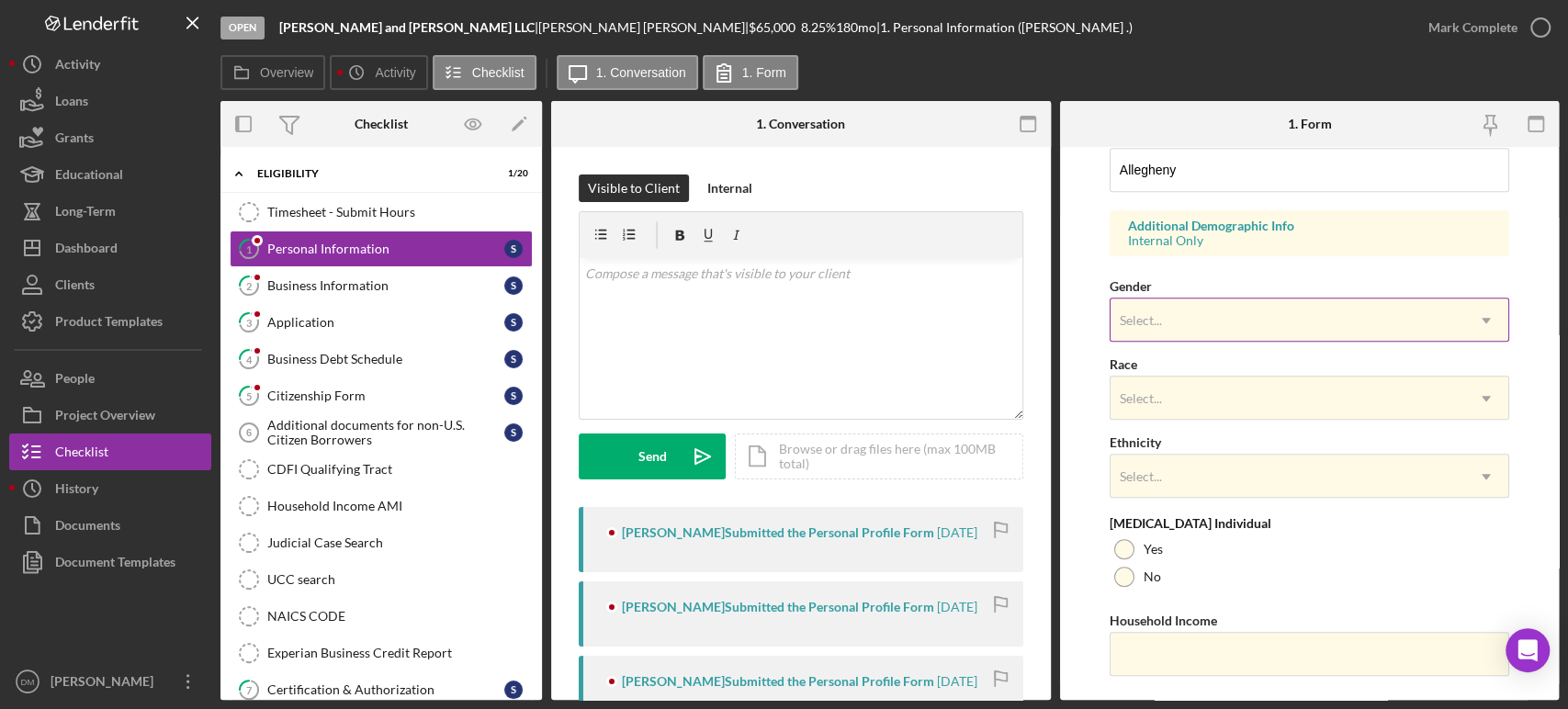
click at [1212, 314] on div "Select..." at bounding box center [1287, 320] width 353 height 42
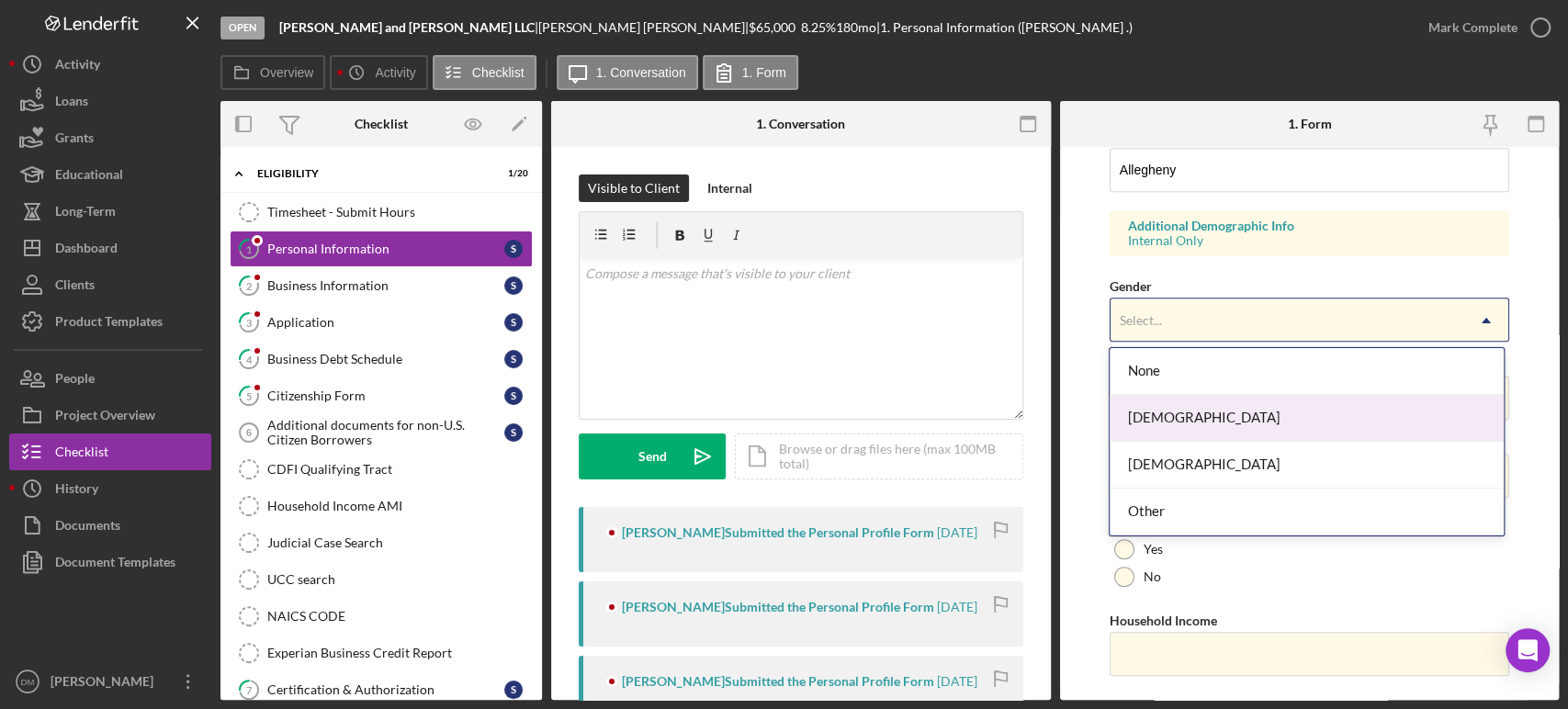
click at [1213, 416] on div "[DEMOGRAPHIC_DATA]" at bounding box center [1307, 419] width 393 height 47
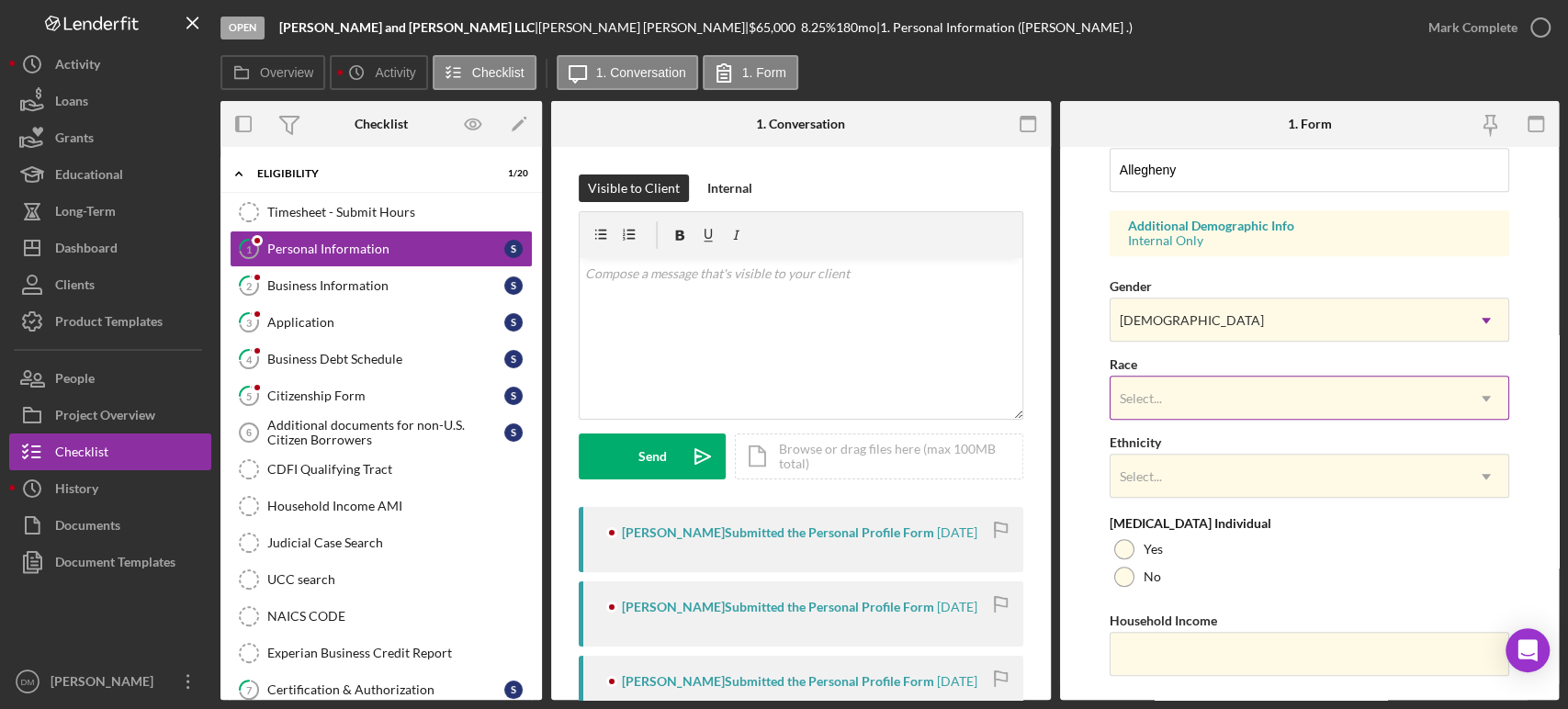
click at [1213, 385] on div "Select..." at bounding box center [1287, 399] width 353 height 42
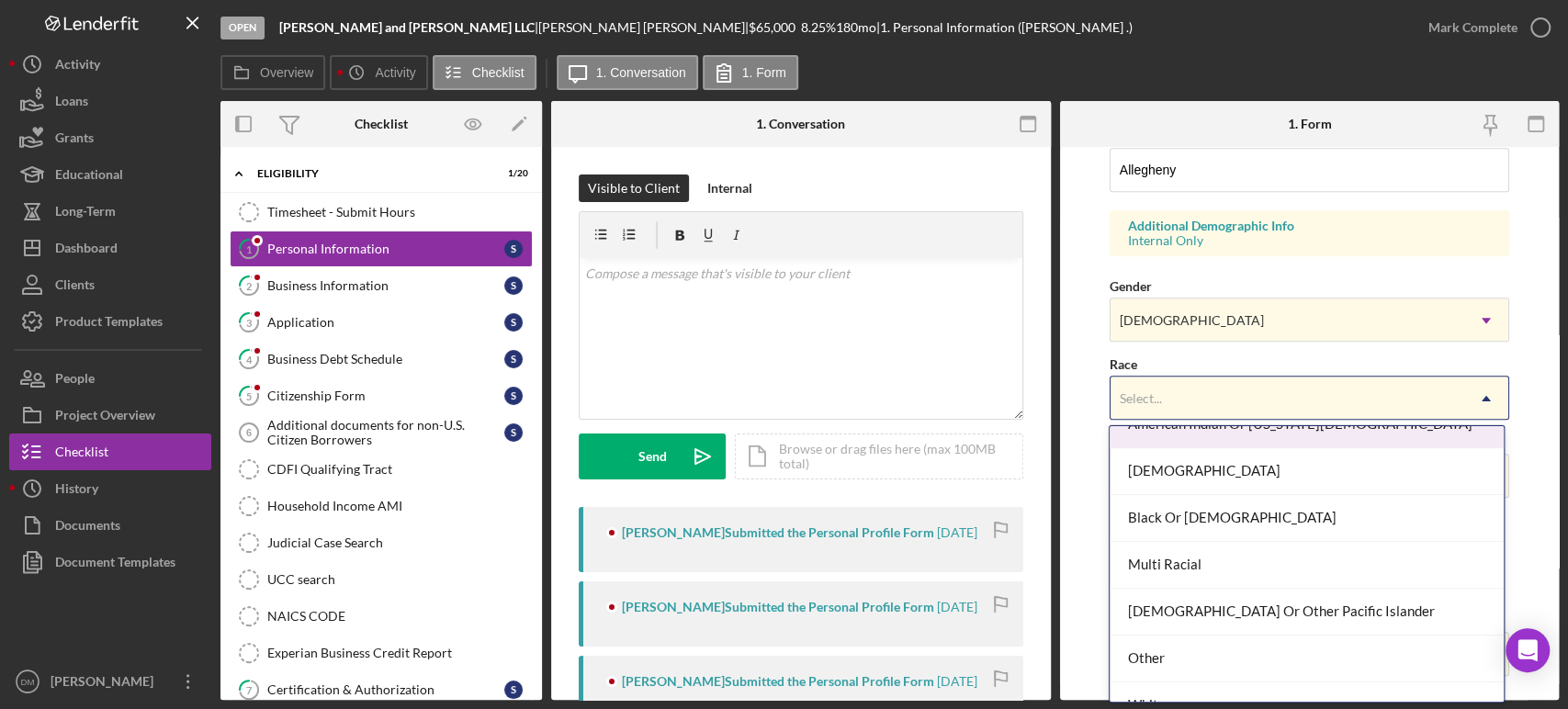
scroll to position [97, 0]
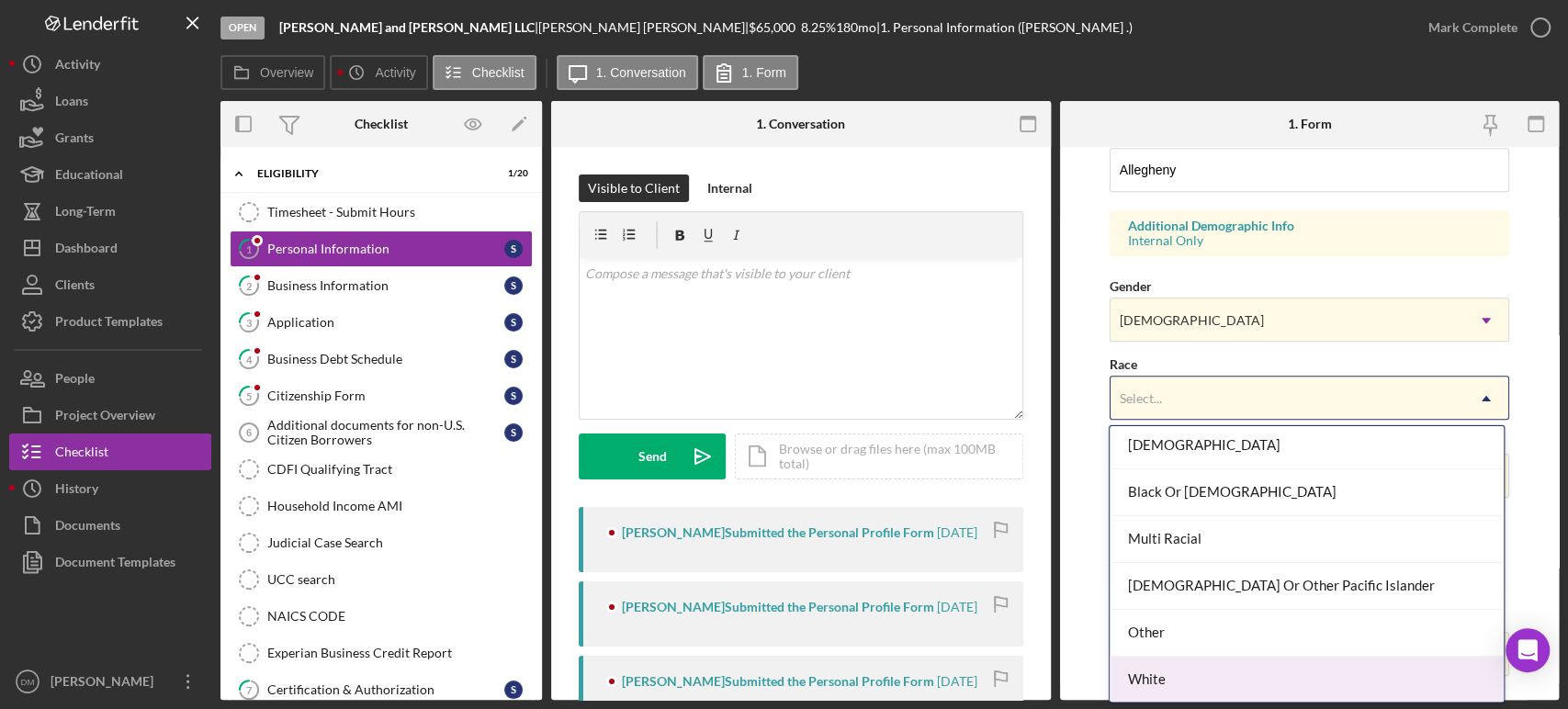
click at [1145, 674] on div "White" at bounding box center [1307, 681] width 393 height 47
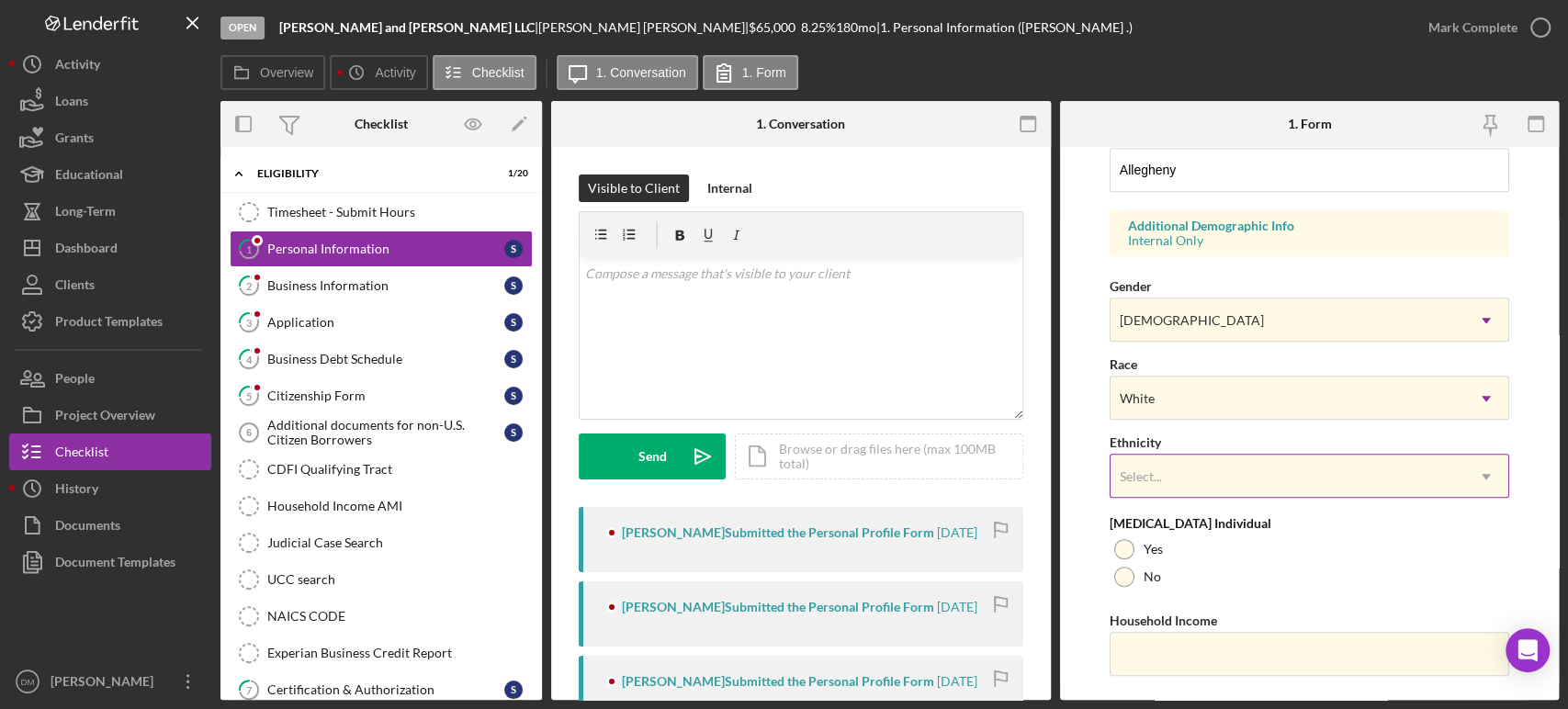
click at [1219, 461] on div "Select..." at bounding box center [1287, 476] width 353 height 42
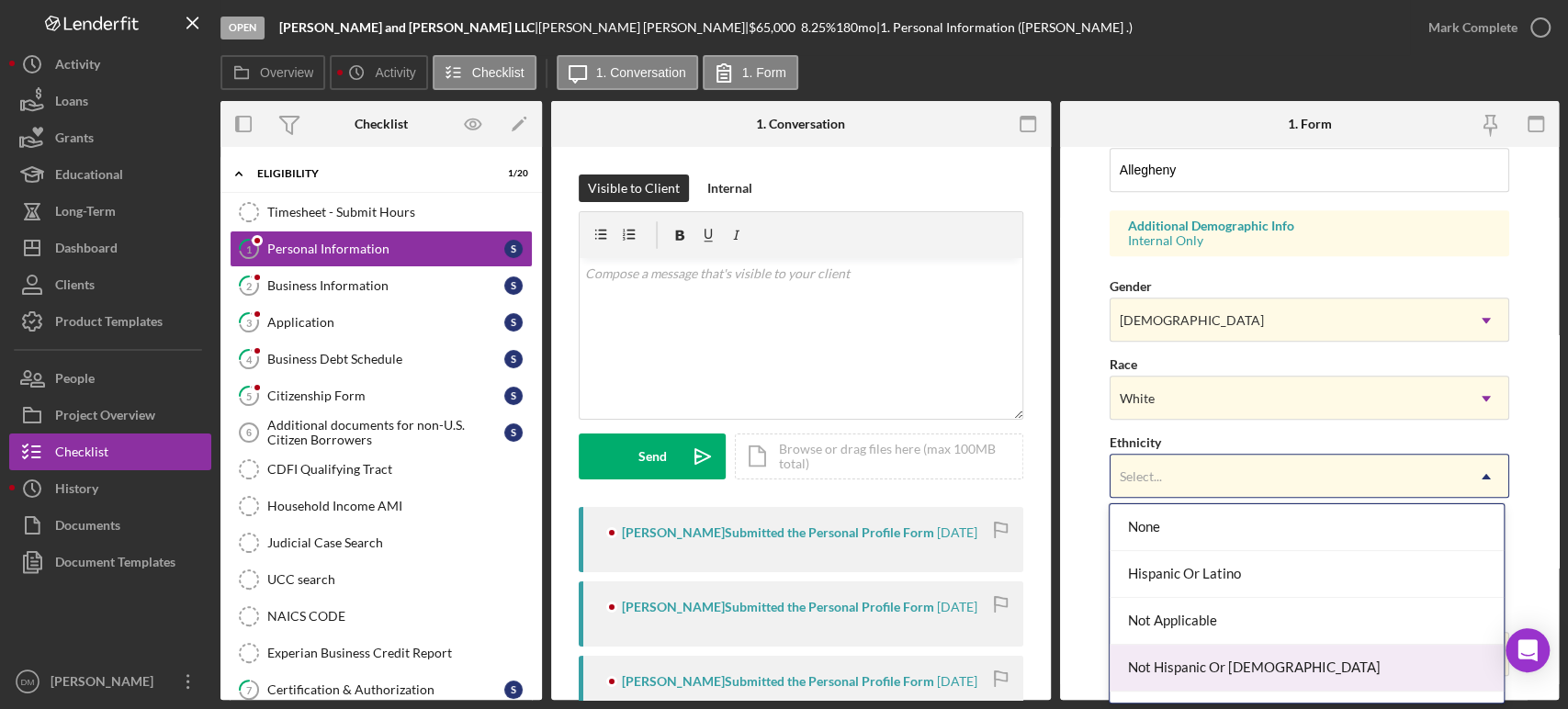
click at [1266, 658] on div "Not Hispanic Or [DEMOGRAPHIC_DATA]" at bounding box center [1307, 669] width 393 height 47
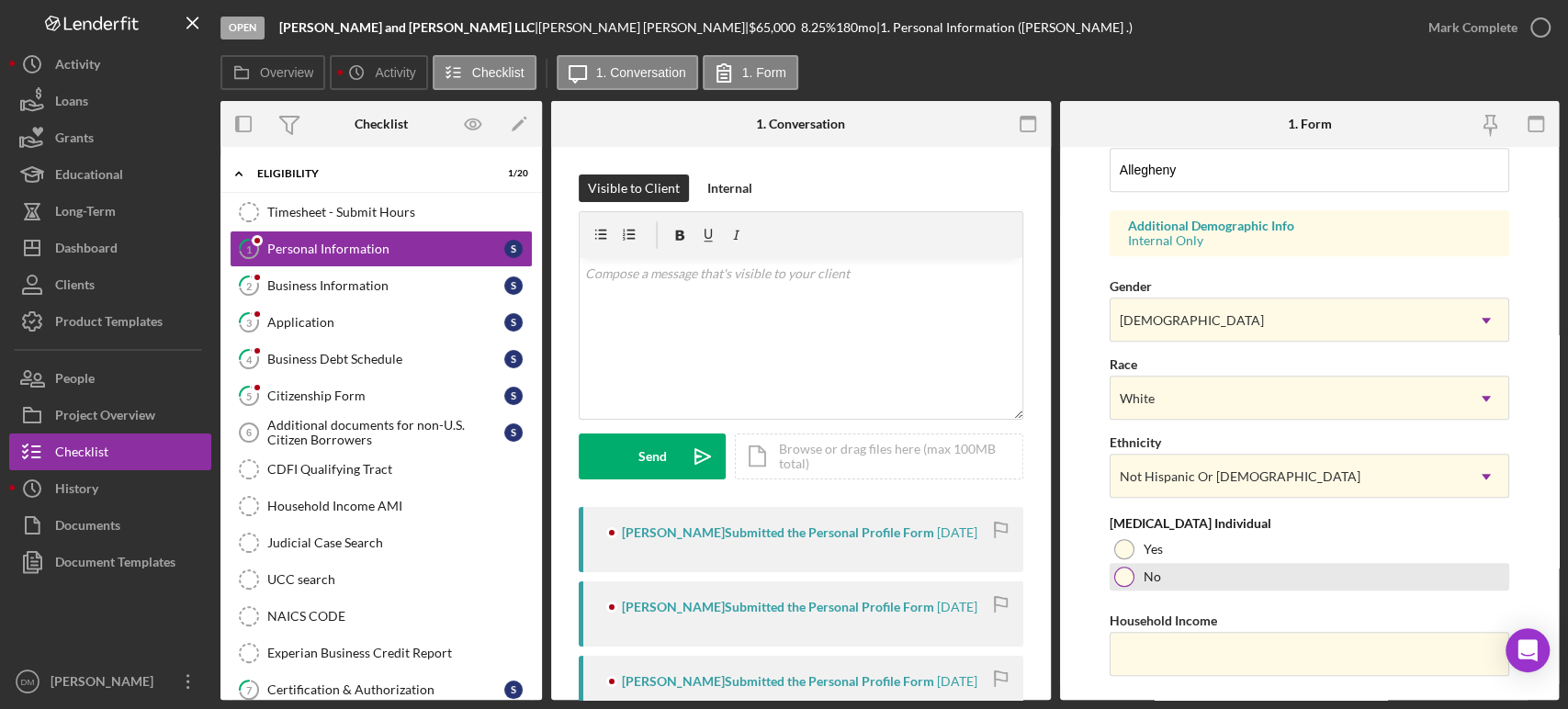
click at [1117, 575] on div at bounding box center [1124, 577] width 21 height 21
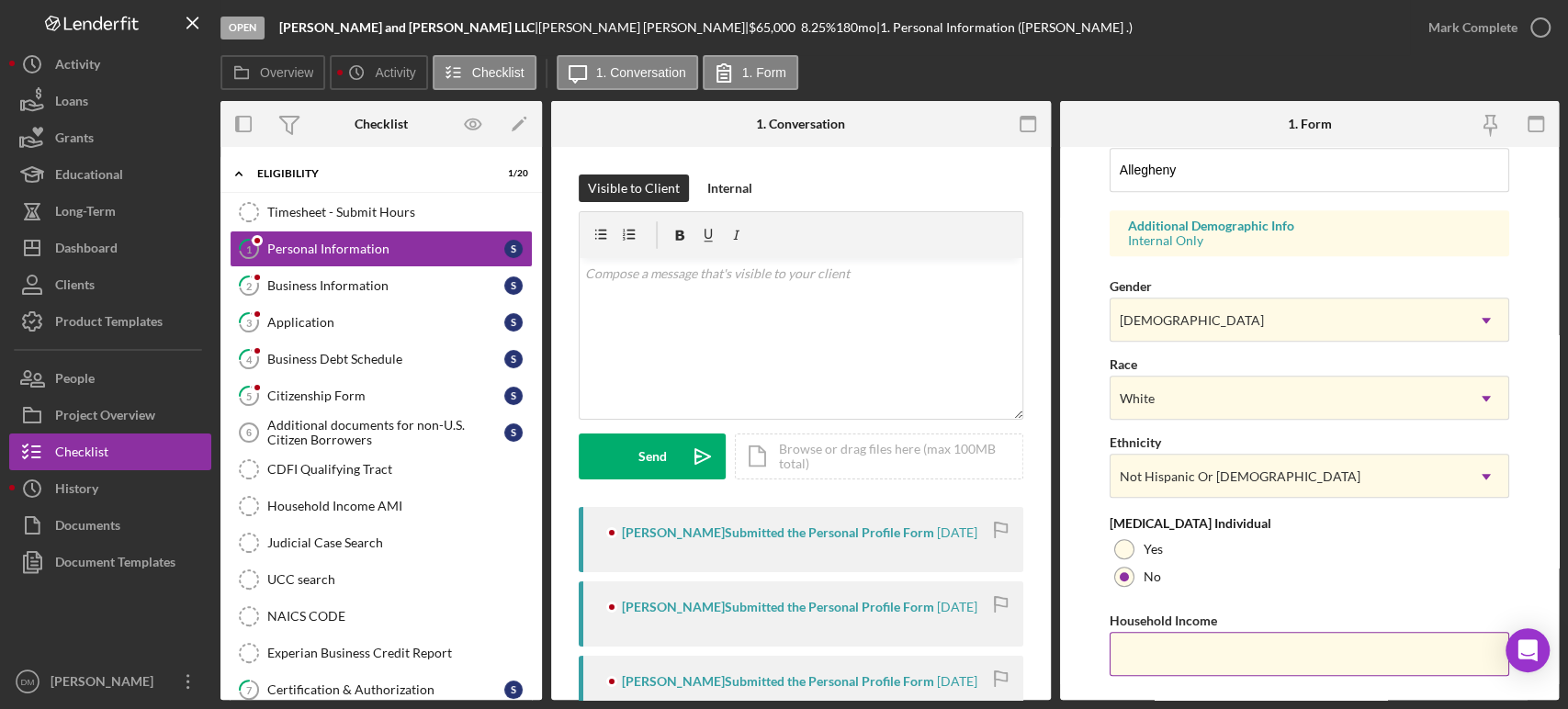
click at [1209, 641] on input "Household Income" at bounding box center [1310, 654] width 399 height 44
click at [1287, 662] on input "Household Income" at bounding box center [1310, 654] width 399 height 44
type input "$219,387"
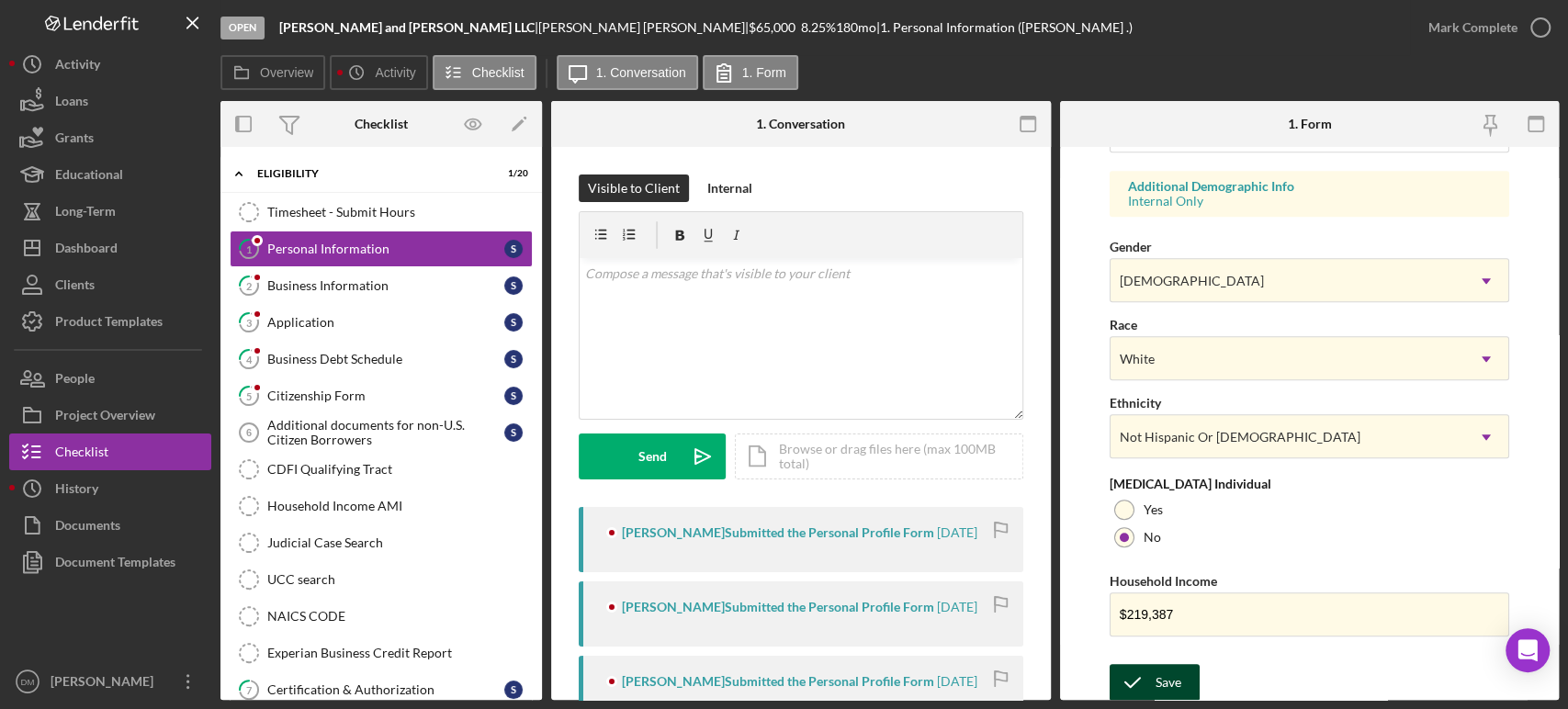
click at [1170, 674] on div "Save" at bounding box center [1169, 683] width 25 height 37
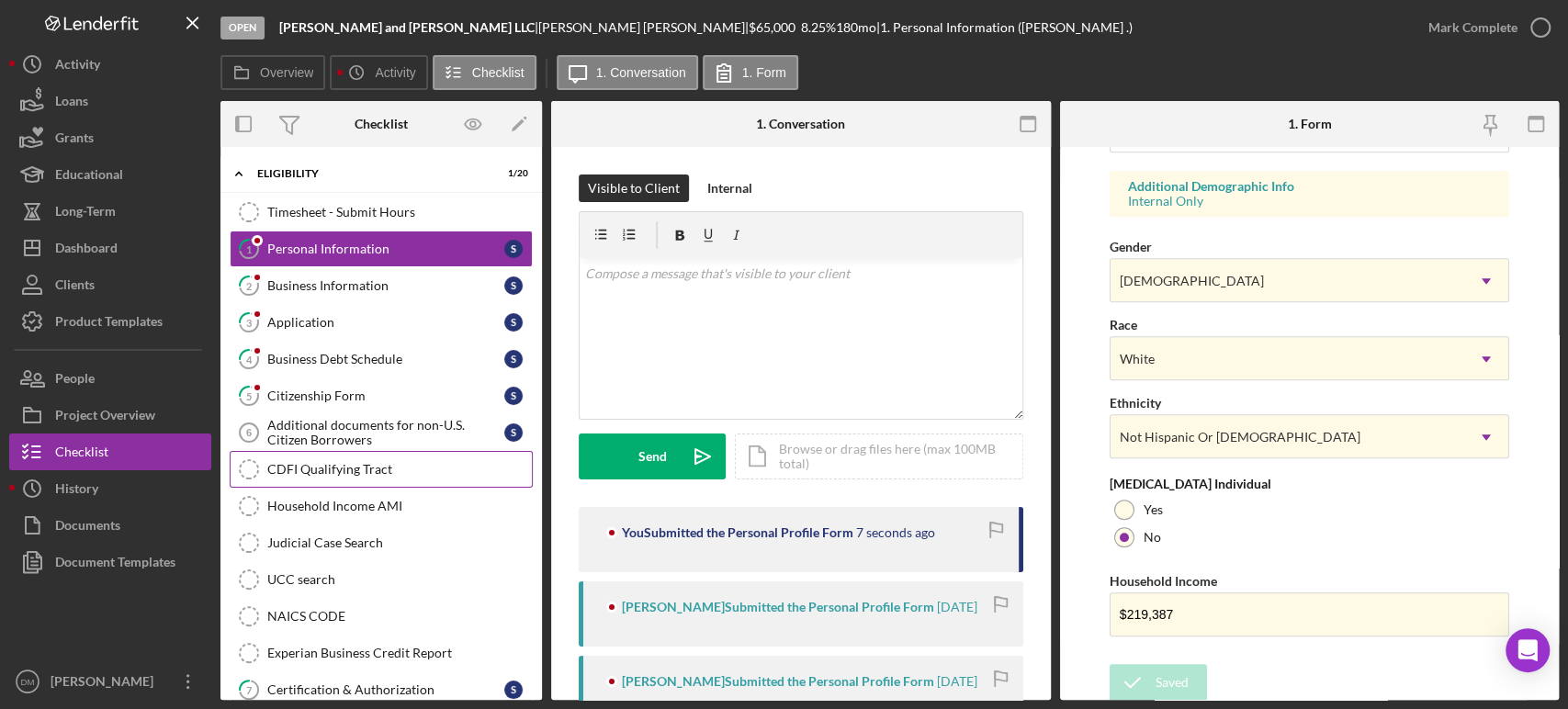
click at [366, 469] on div "CDFI Qualifying Tract" at bounding box center [399, 469] width 264 height 15
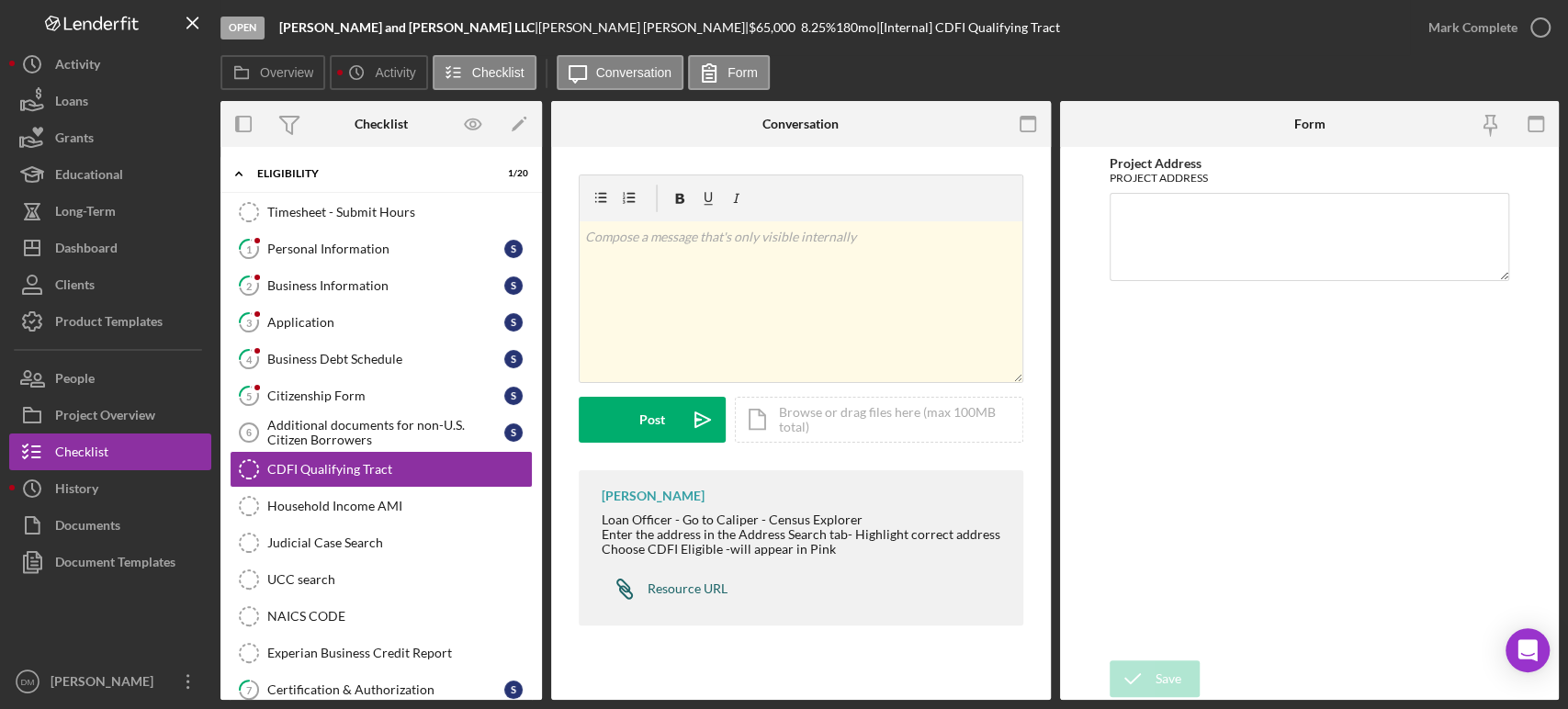
click at [685, 587] on div "Resource URL" at bounding box center [688, 589] width 80 height 15
click at [346, 512] on link "Household Income AMI Household Income AMI" at bounding box center [382, 506] width 303 height 37
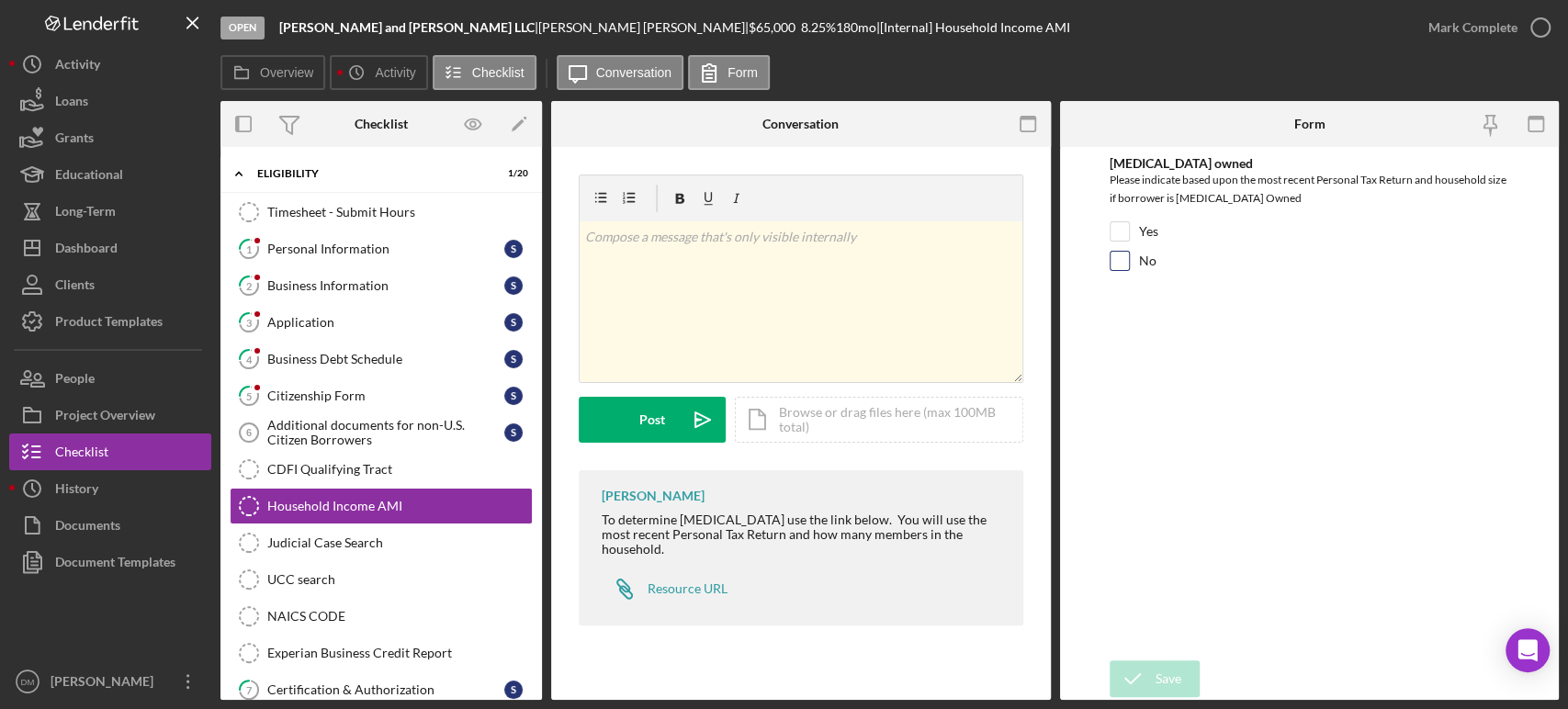
click at [1117, 254] on input "No" at bounding box center [1120, 260] width 19 height 19
checkbox input "true"
click at [1144, 670] on icon "submit" at bounding box center [1132, 679] width 46 height 46
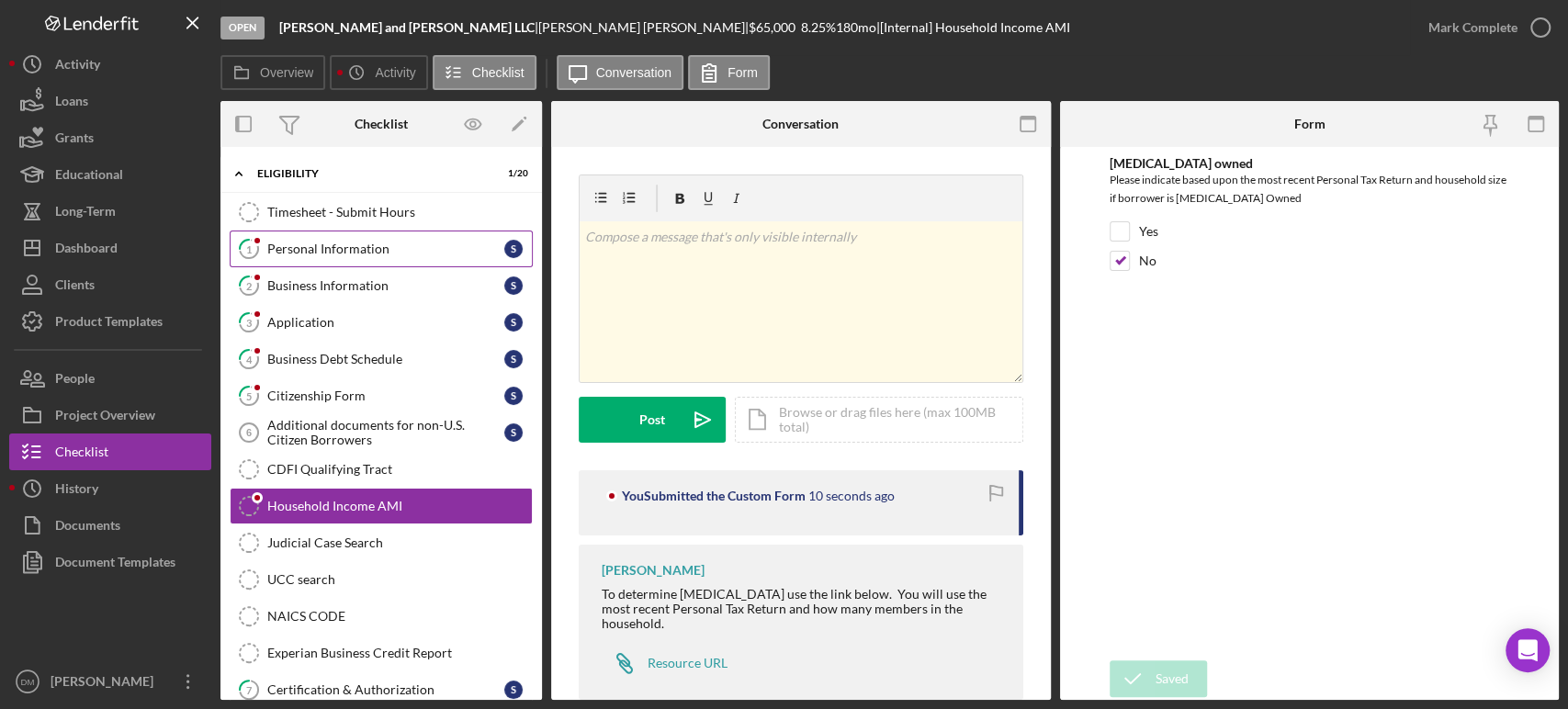
click at [284, 249] on div "Personal Information" at bounding box center [386, 249] width 237 height 15
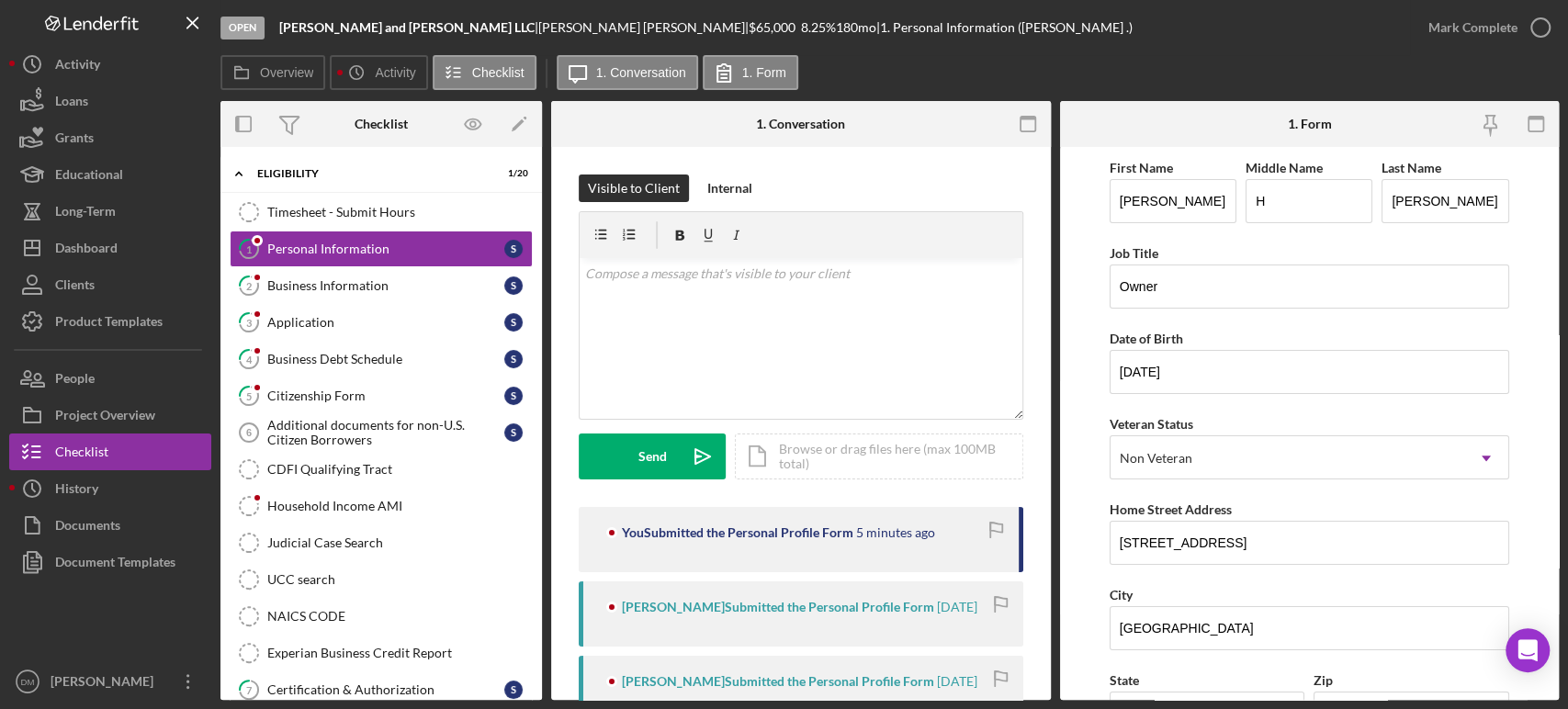
drag, startPoint x: 1558, startPoint y: 256, endPoint x: 1563, endPoint y: 291, distance: 35.4
click at [1563, 291] on div "Open [PERSON_NAME] and [PERSON_NAME] LLC | [PERSON_NAME] | $65,000 8.25 % 180 m…" at bounding box center [784, 354] width 1568 height 709
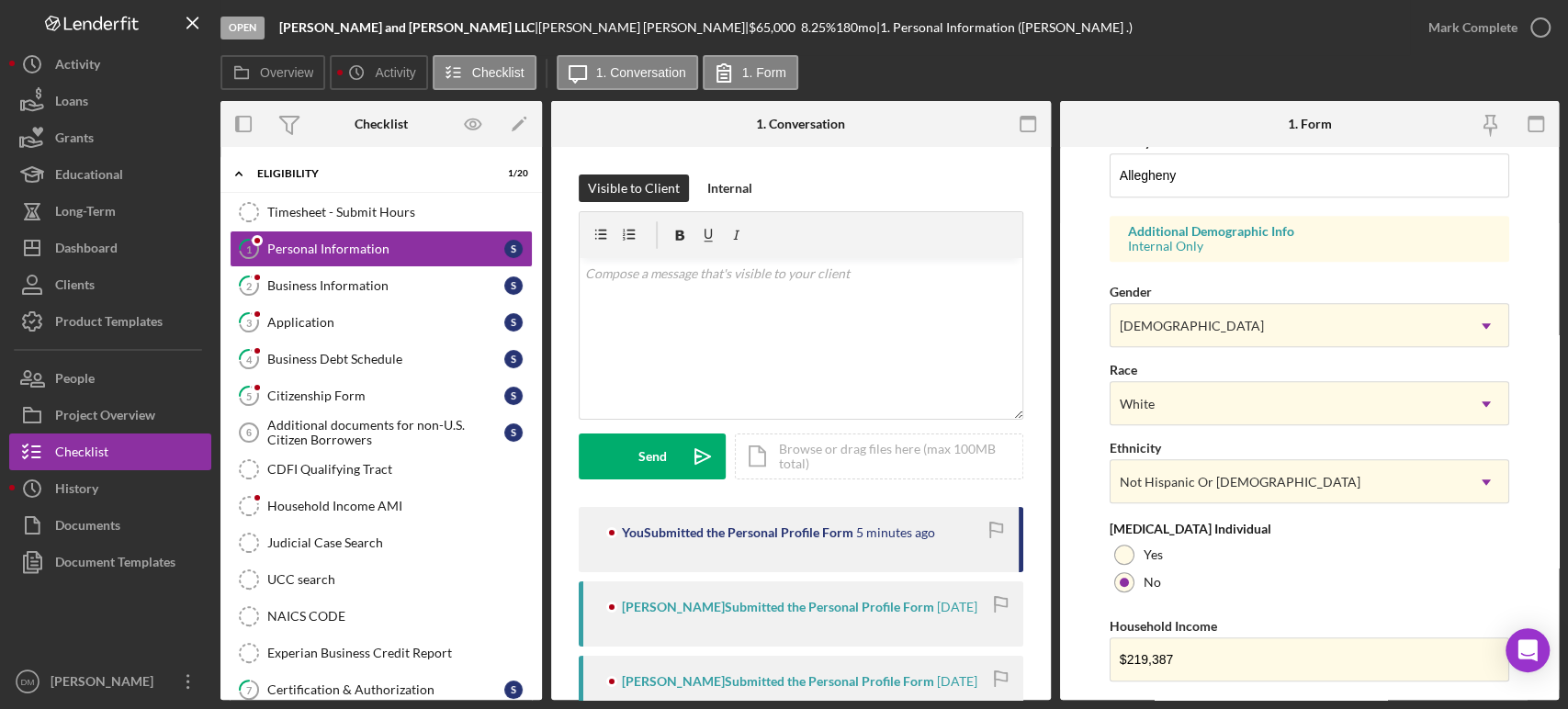
scroll to position [670, 0]
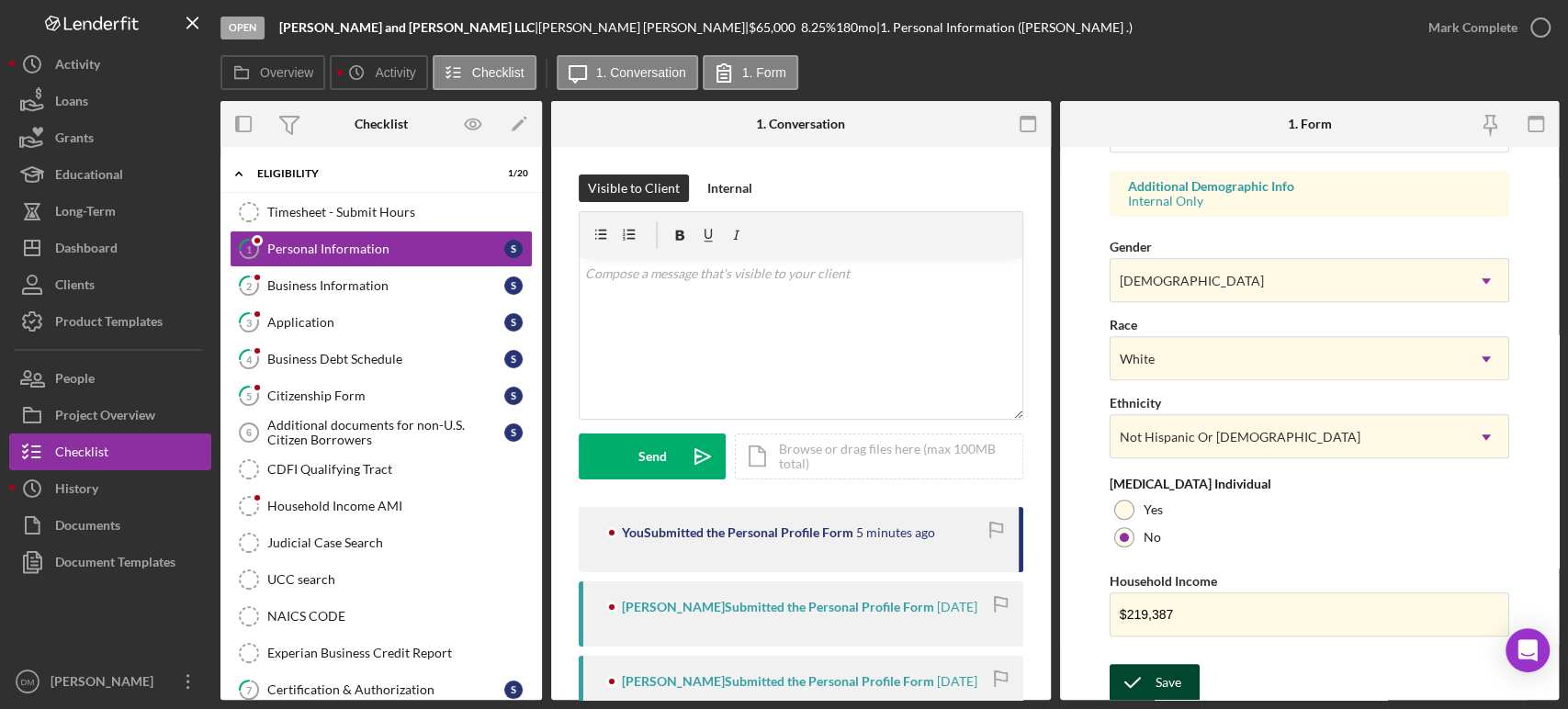
click at [1158, 676] on div "Save" at bounding box center [1169, 683] width 25 height 37
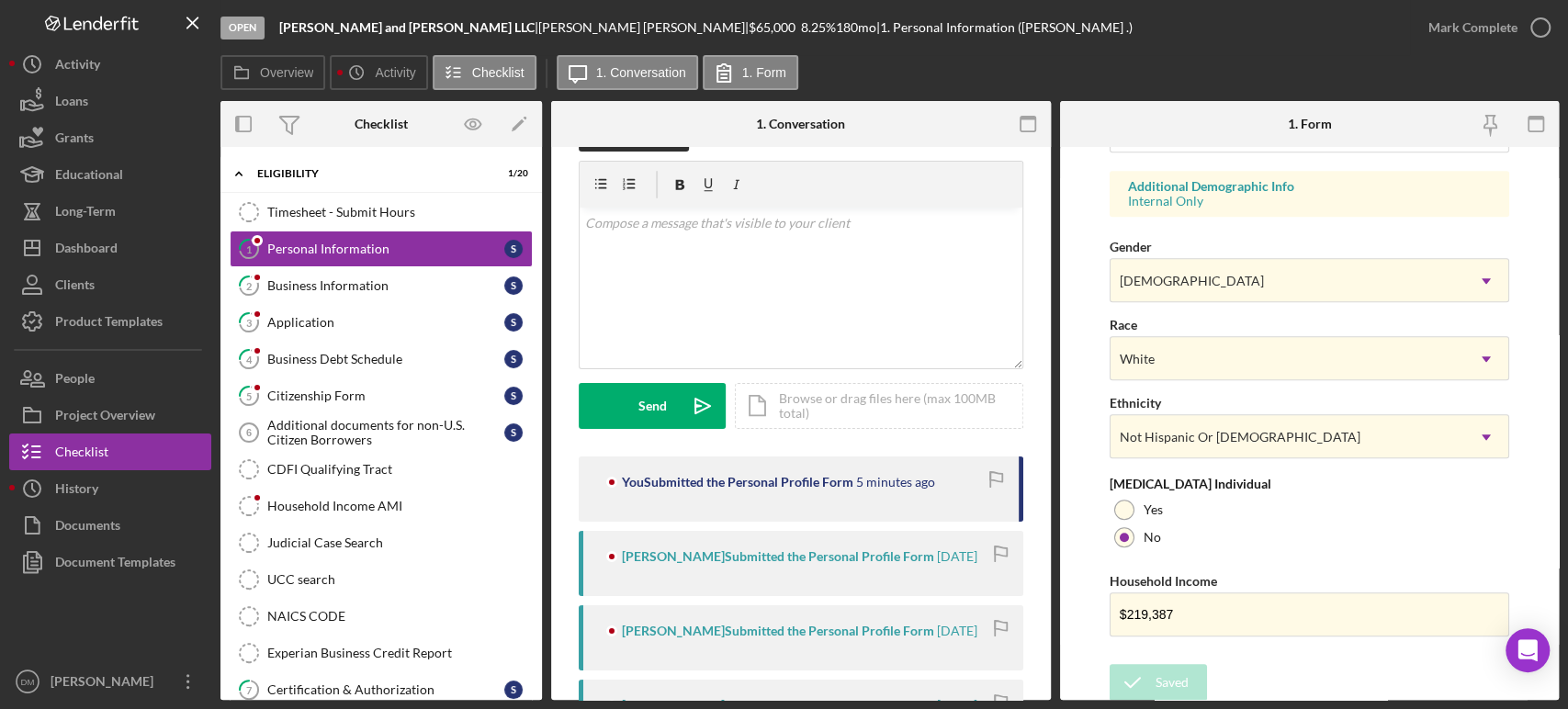
scroll to position [0, 0]
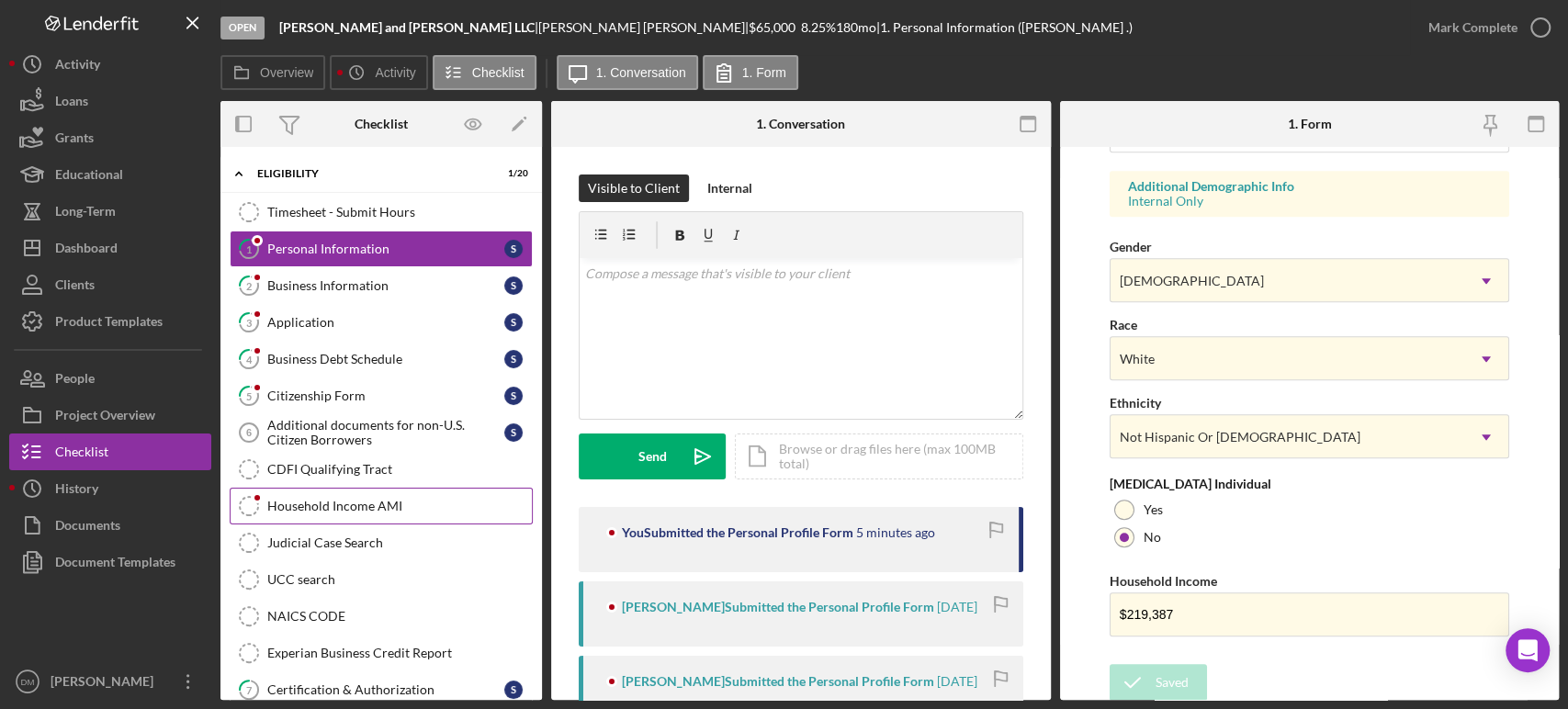
click at [395, 505] on div "Household Income AMI" at bounding box center [399, 506] width 264 height 15
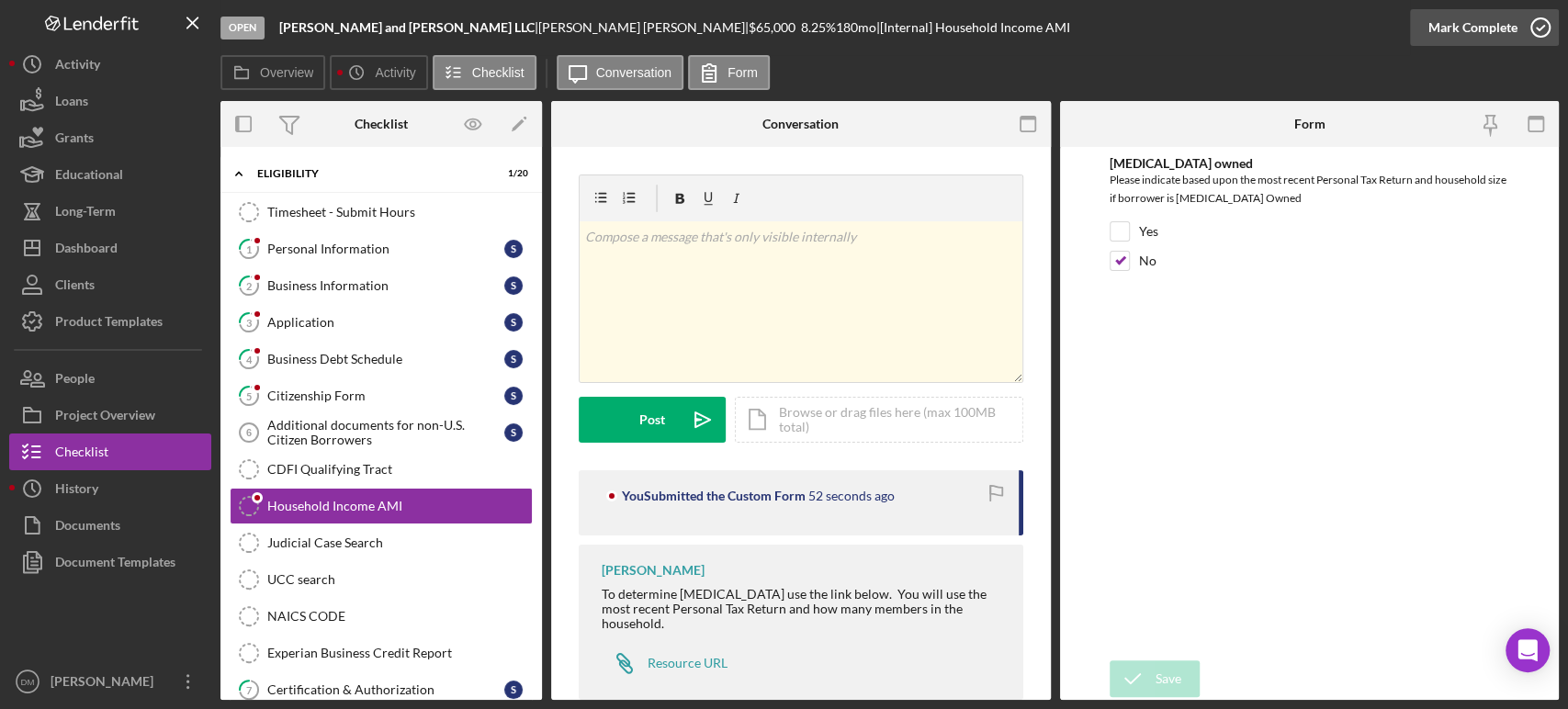
click at [1487, 21] on div "Mark Complete" at bounding box center [1472, 27] width 89 height 37
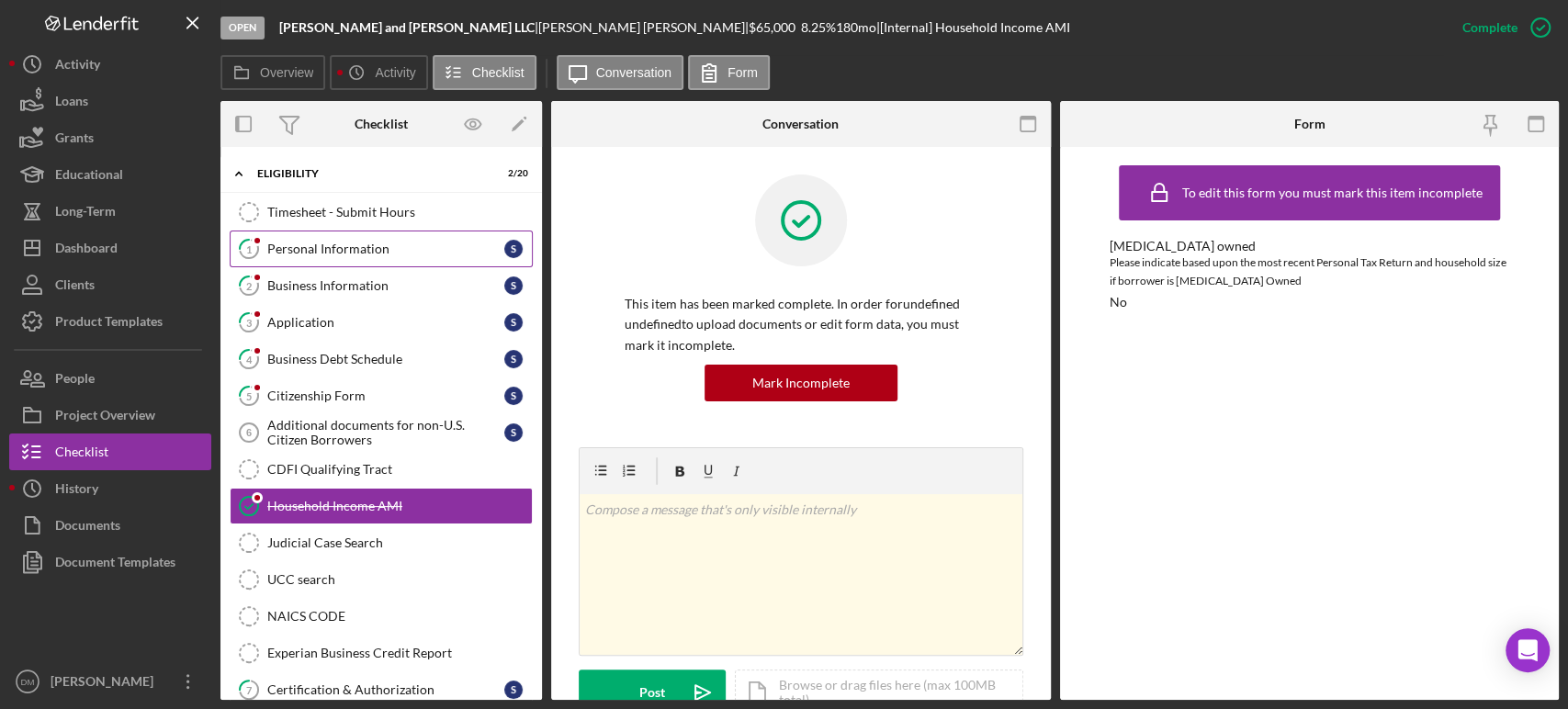
click at [301, 248] on div "Personal Information" at bounding box center [386, 249] width 237 height 15
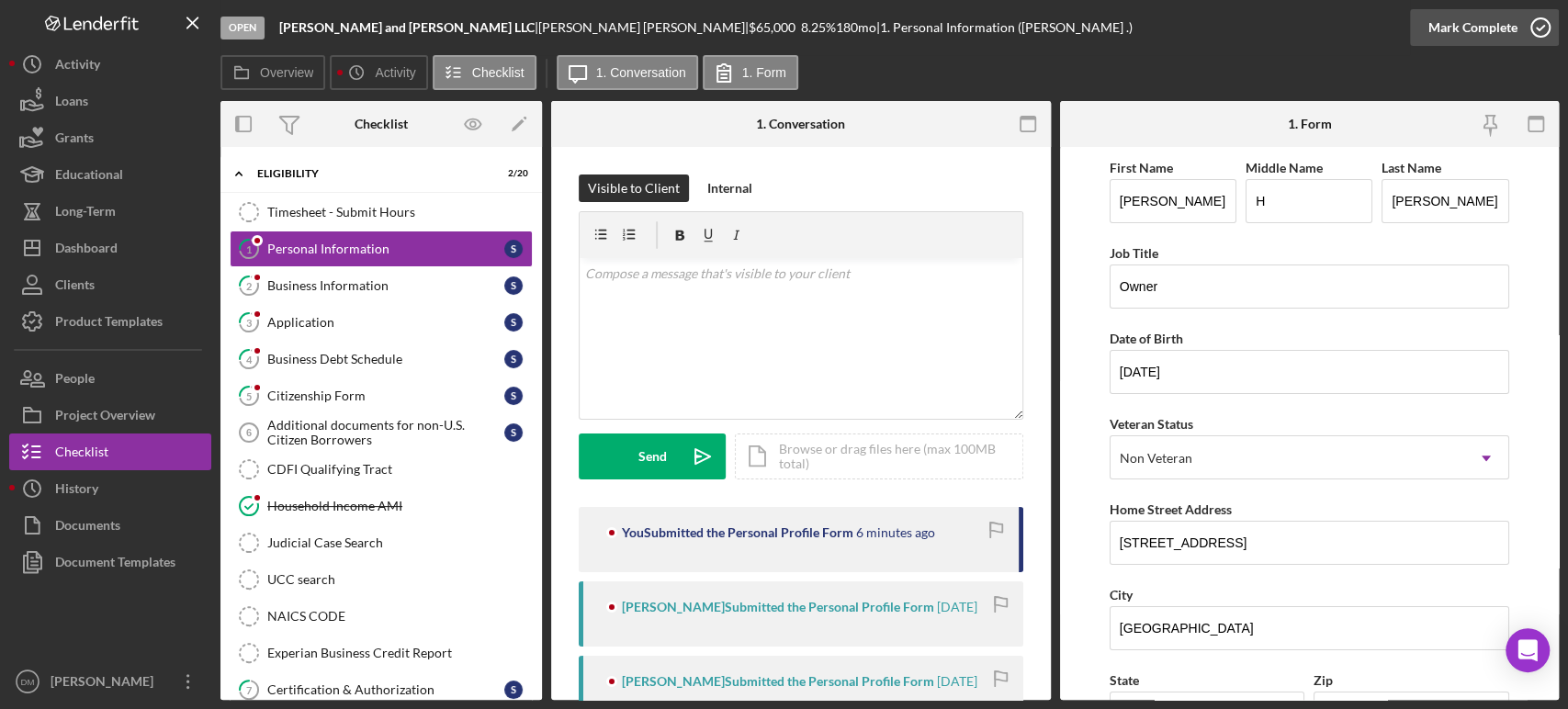
click at [1469, 22] on div "Mark Complete" at bounding box center [1472, 27] width 89 height 37
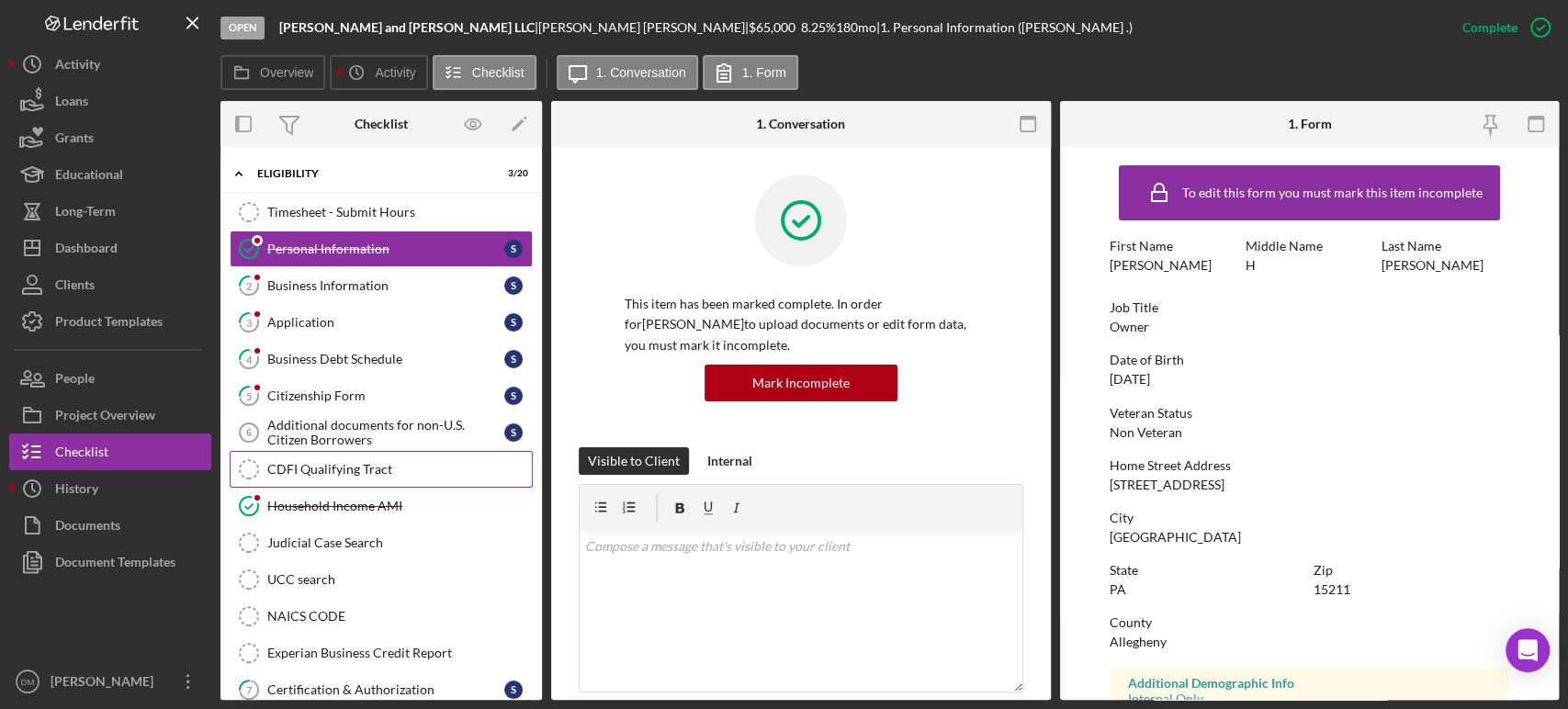
click at [342, 457] on link "CDFI Qualifying Tract CDFI Qualifying Tract" at bounding box center [382, 470] width 303 height 37
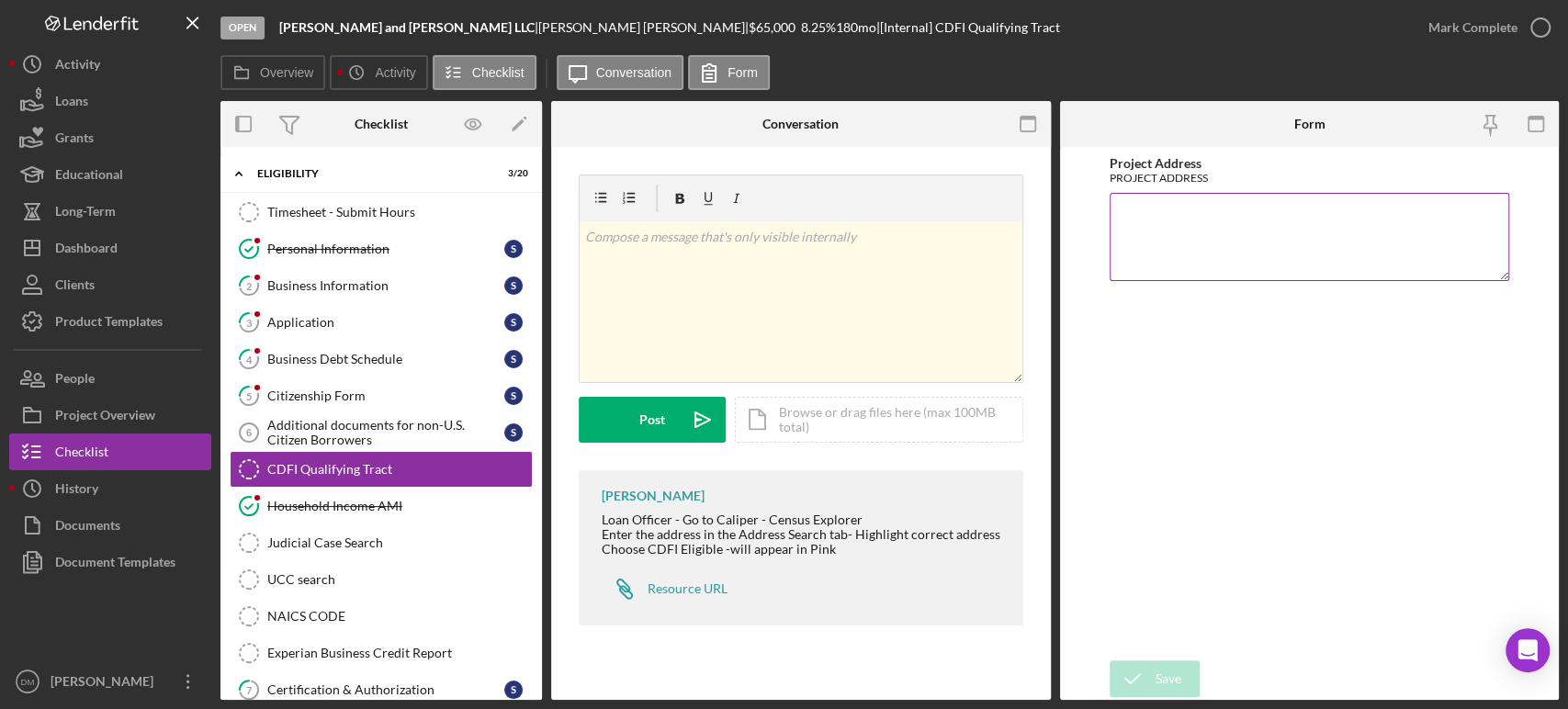
click at [1163, 260] on textarea "Project Address" at bounding box center [1310, 237] width 399 height 88
click at [1137, 199] on textarea "Project Address" at bounding box center [1310, 237] width 399 height 88
type textarea "[STREET_ADDRESS]"
click at [1143, 676] on icon "submit" at bounding box center [1132, 679] width 46 height 46
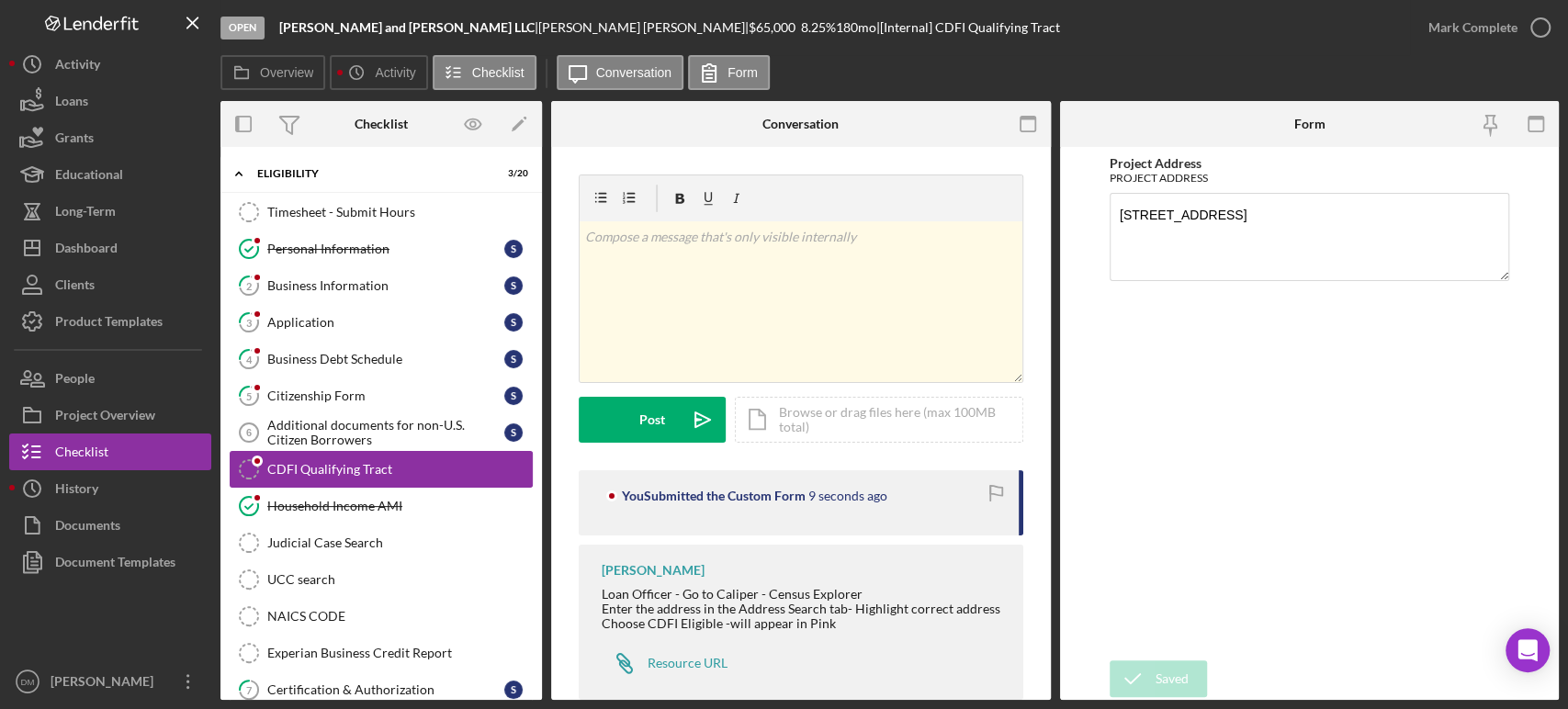
click at [398, 477] on link "CDFI Qualifying Tract CDFI Qualifying Tract" at bounding box center [382, 470] width 303 height 37
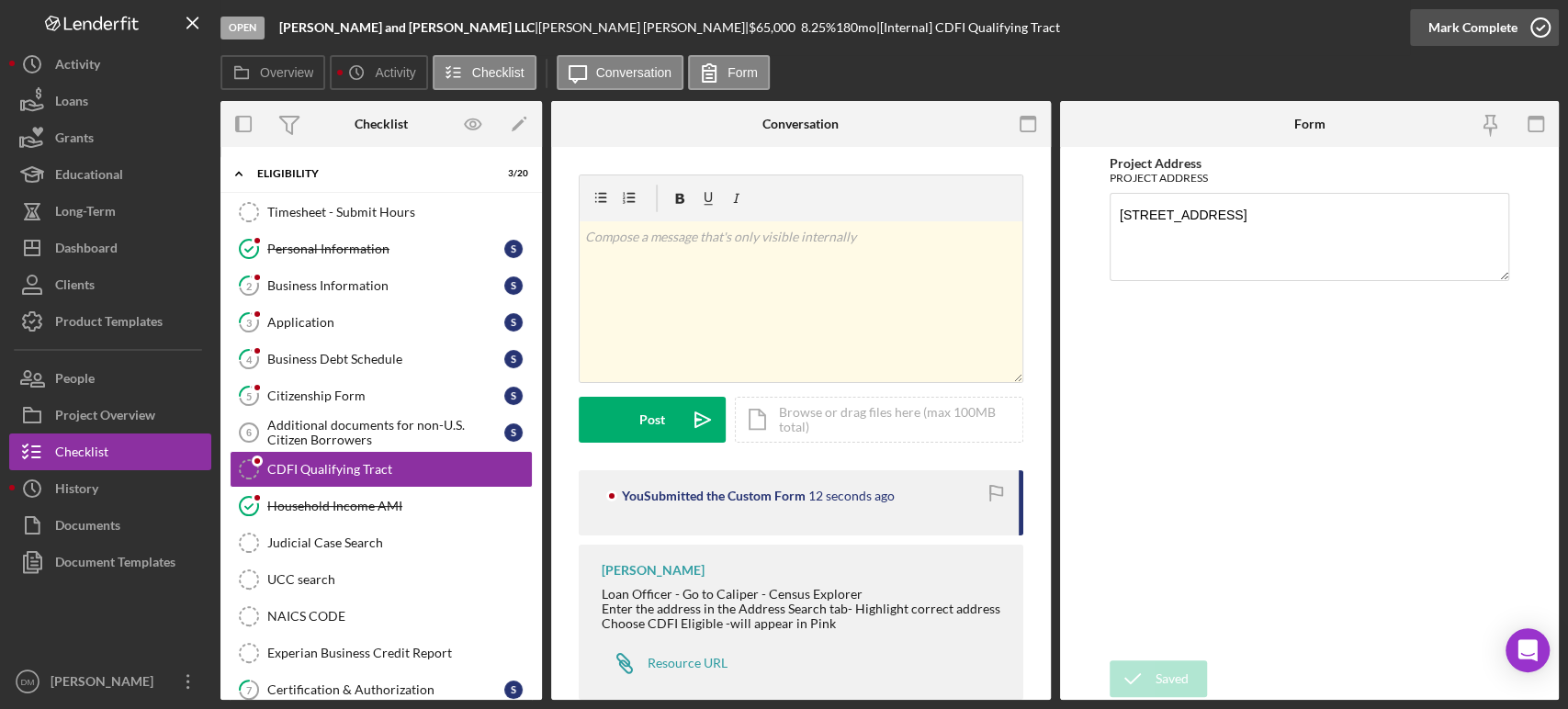
click at [1492, 41] on div "Mark Complete" at bounding box center [1472, 27] width 89 height 37
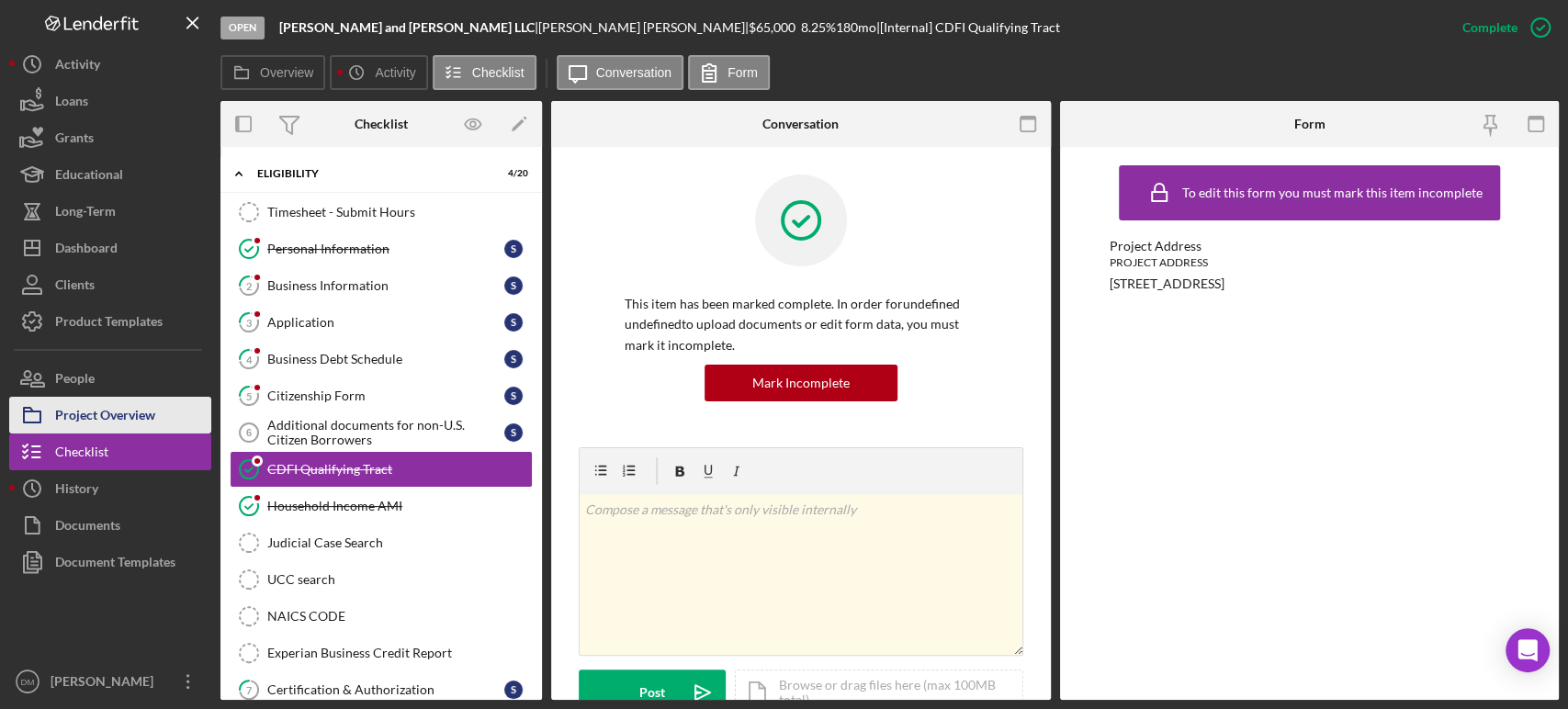
click at [123, 416] on div "Project Overview" at bounding box center [105, 417] width 100 height 41
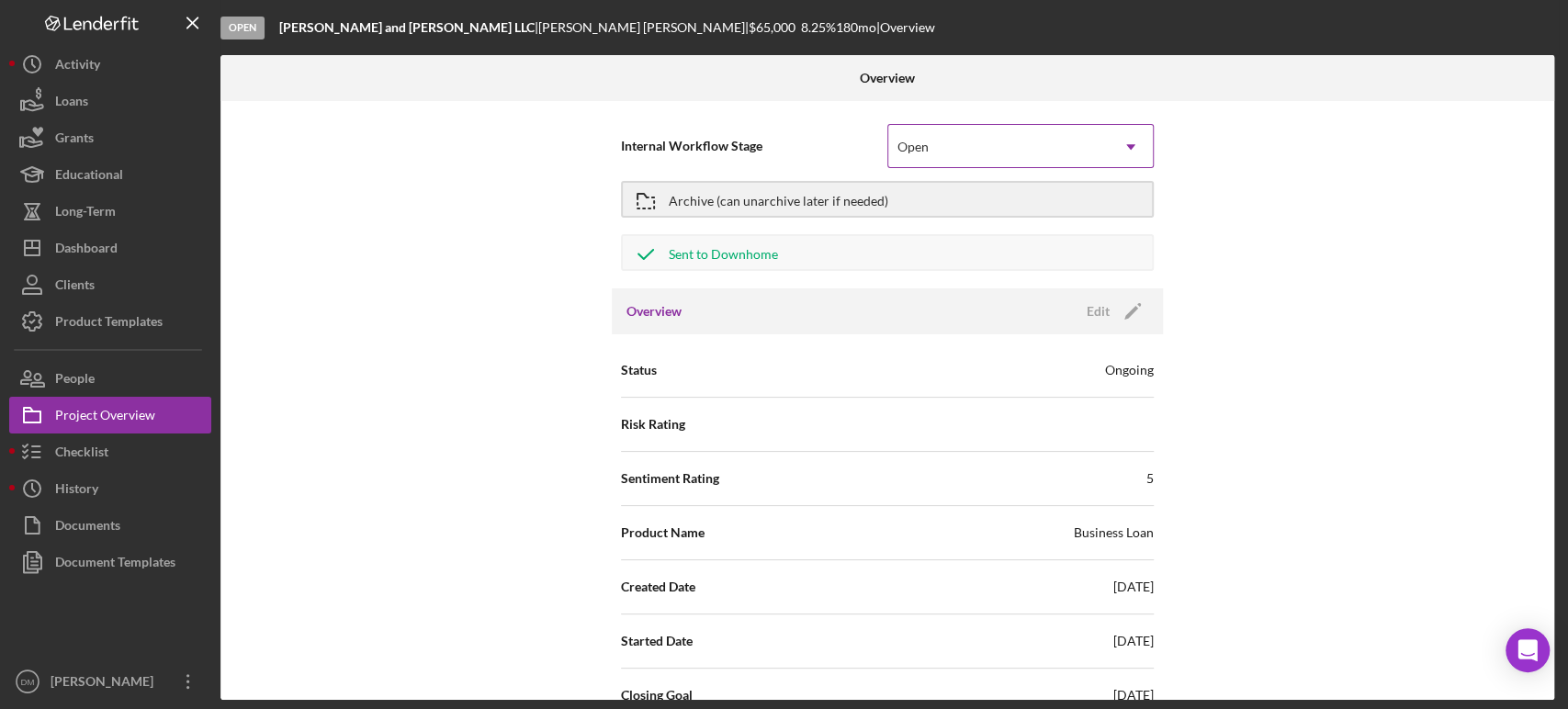
click at [1045, 142] on div "Open" at bounding box center [997, 147] width 220 height 42
click at [765, 211] on div "Archive (can unarchive later if needed)" at bounding box center [778, 200] width 219 height 33
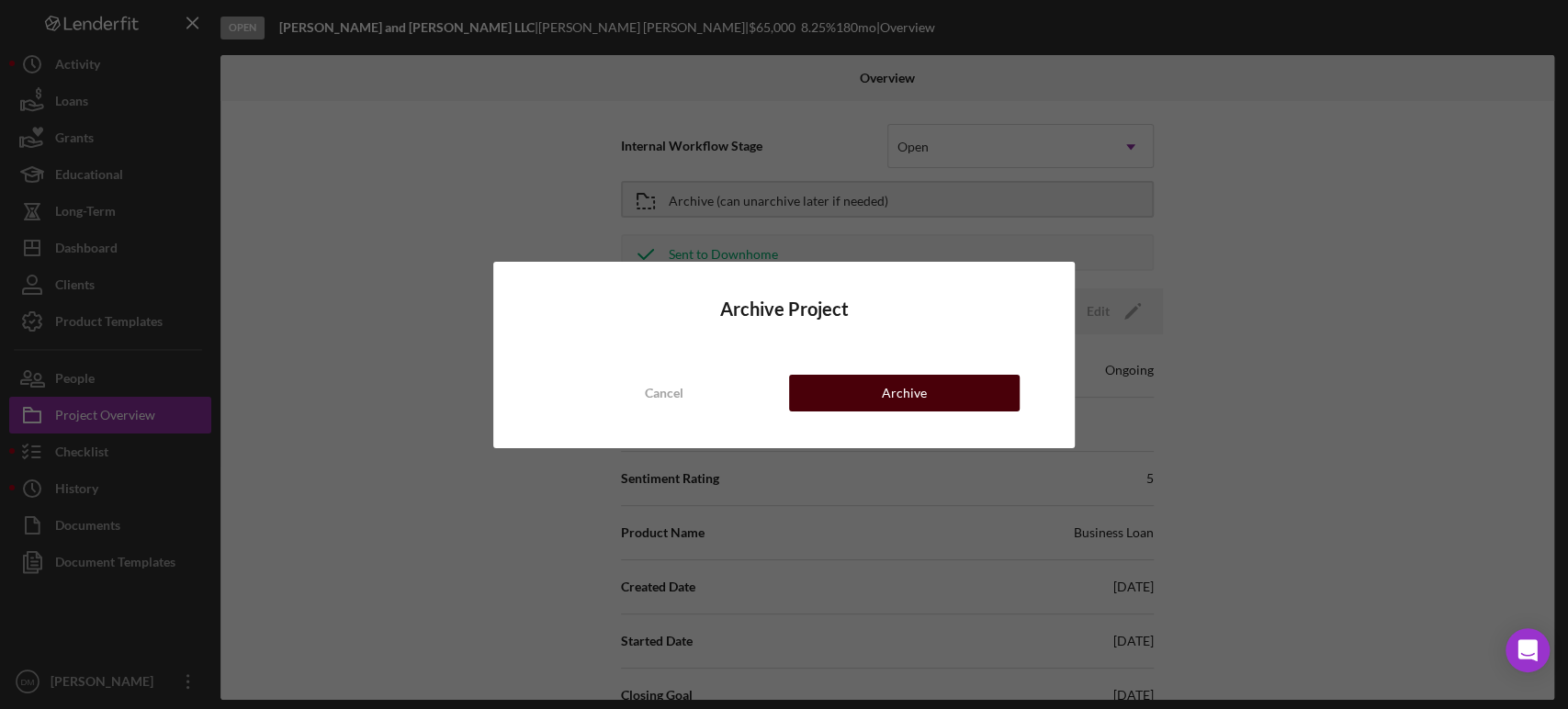
click at [920, 393] on div "Archive" at bounding box center [904, 394] width 45 height 37
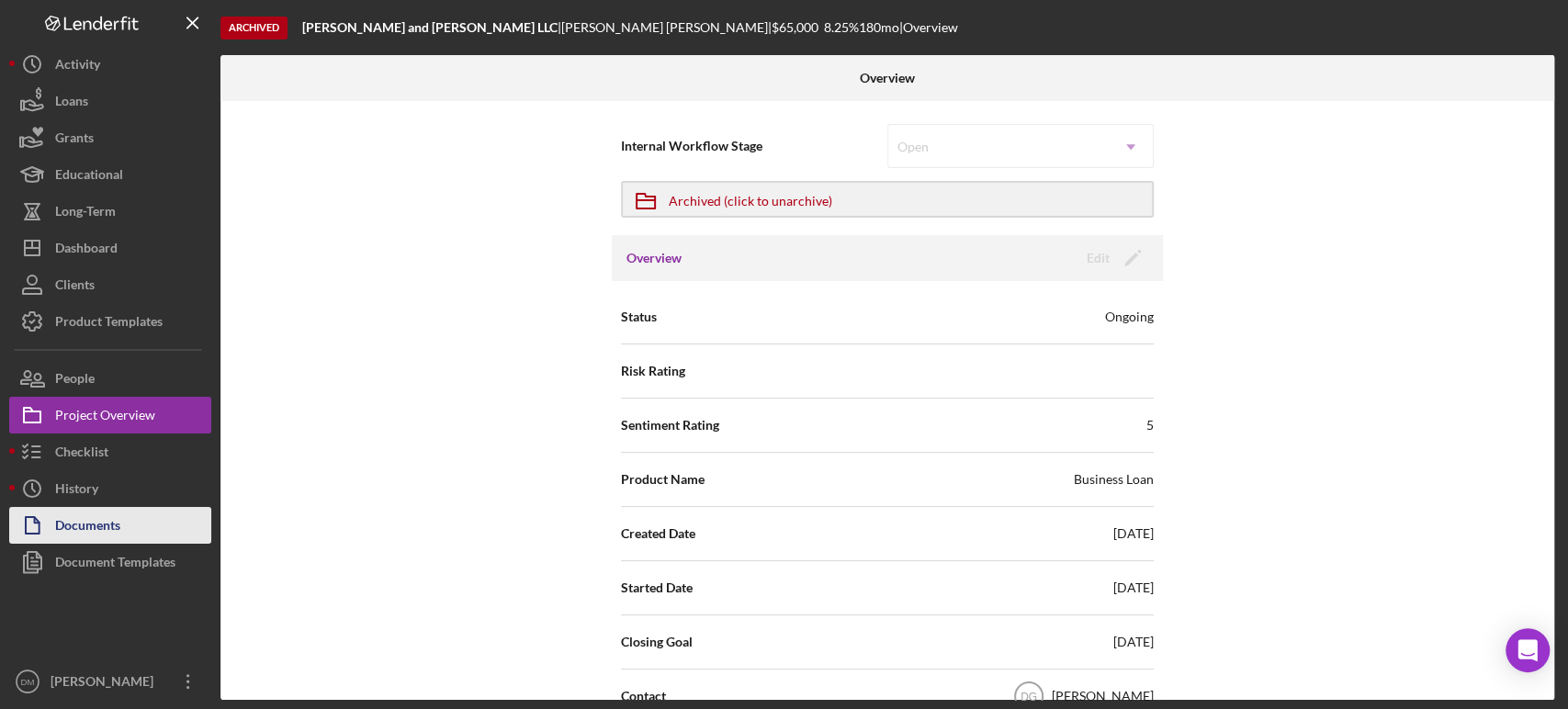
click at [93, 513] on div "Documents" at bounding box center [87, 528] width 66 height 41
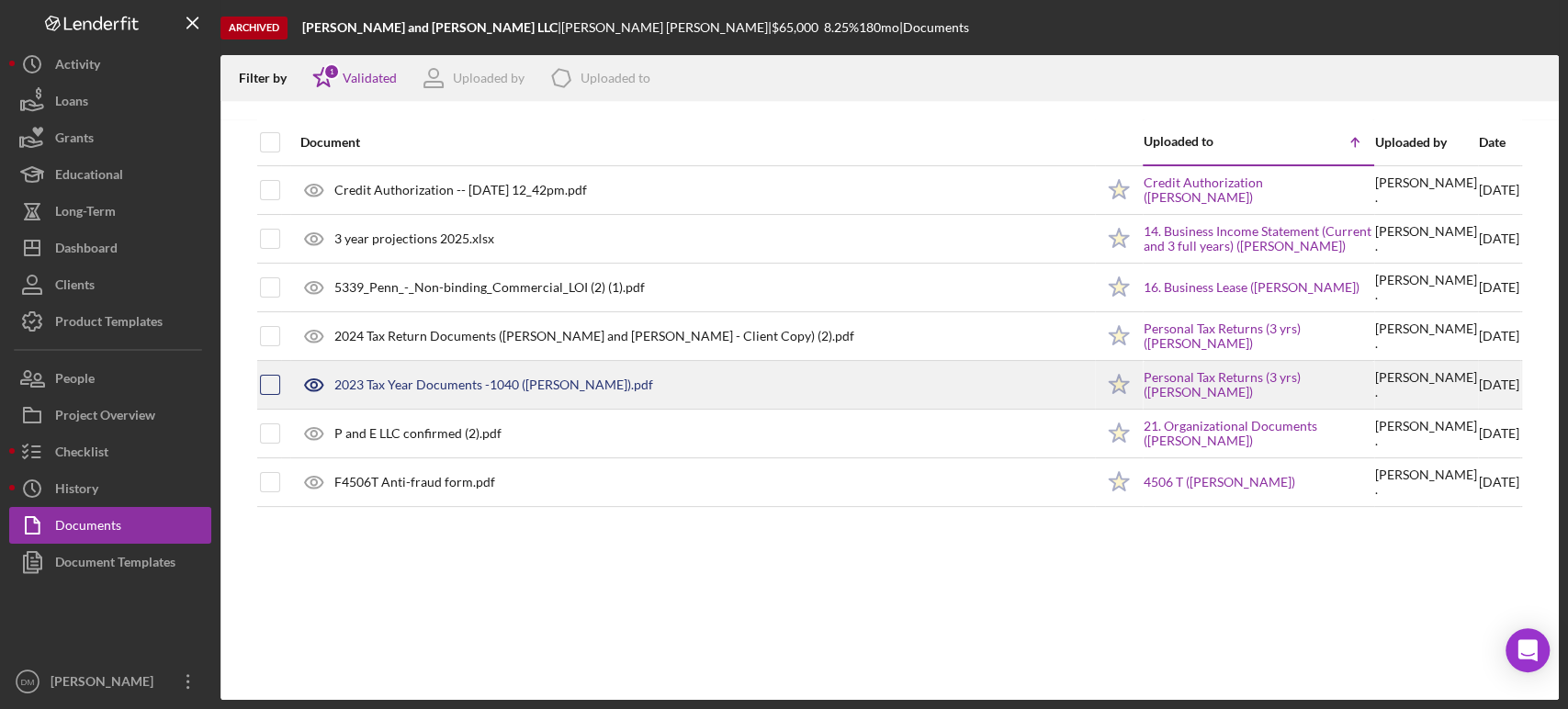
click at [265, 387] on input "checkbox" at bounding box center [270, 385] width 19 height 19
checkbox input "true"
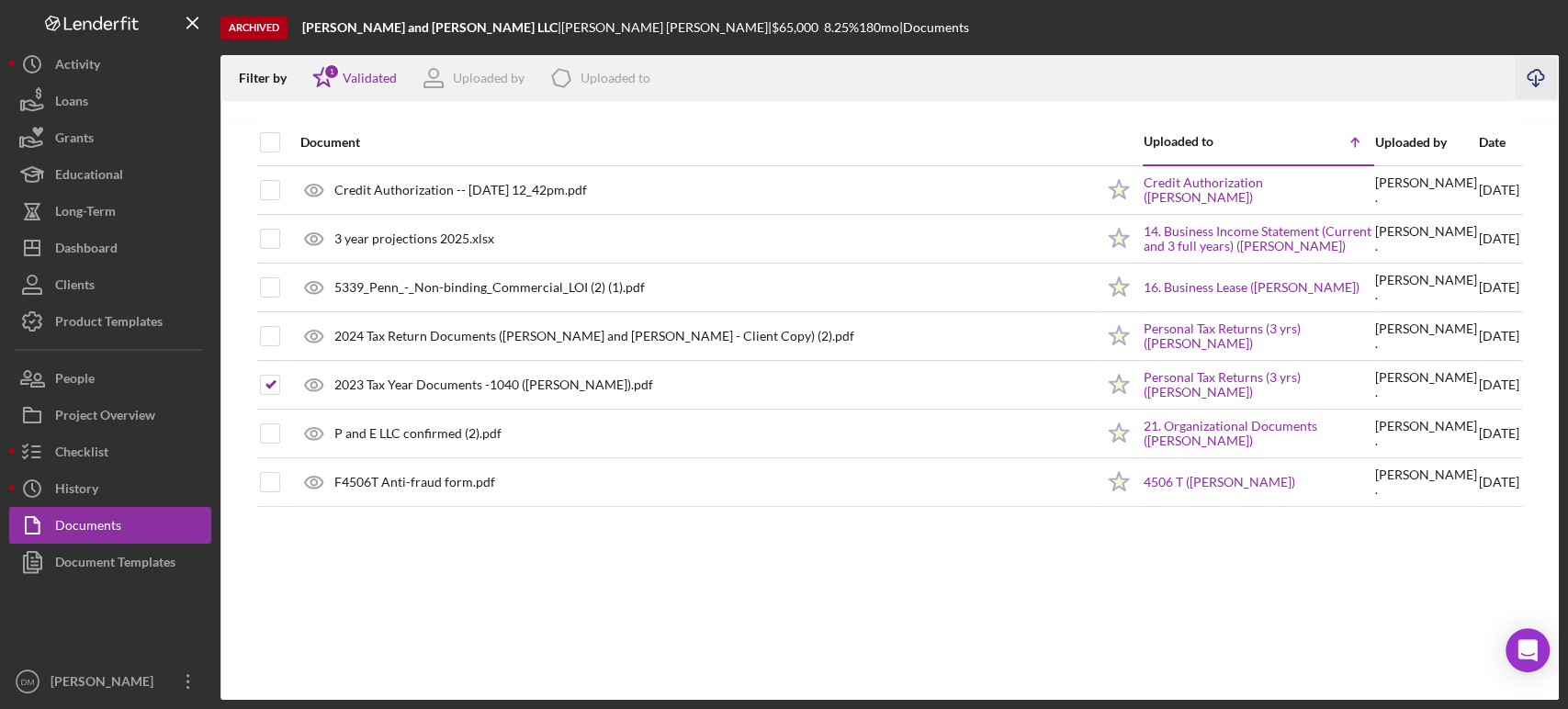
click at [1536, 73] on icon "Icon/Download" at bounding box center [1536, 78] width 41 height 41
